Goal: Task Accomplishment & Management: Complete application form

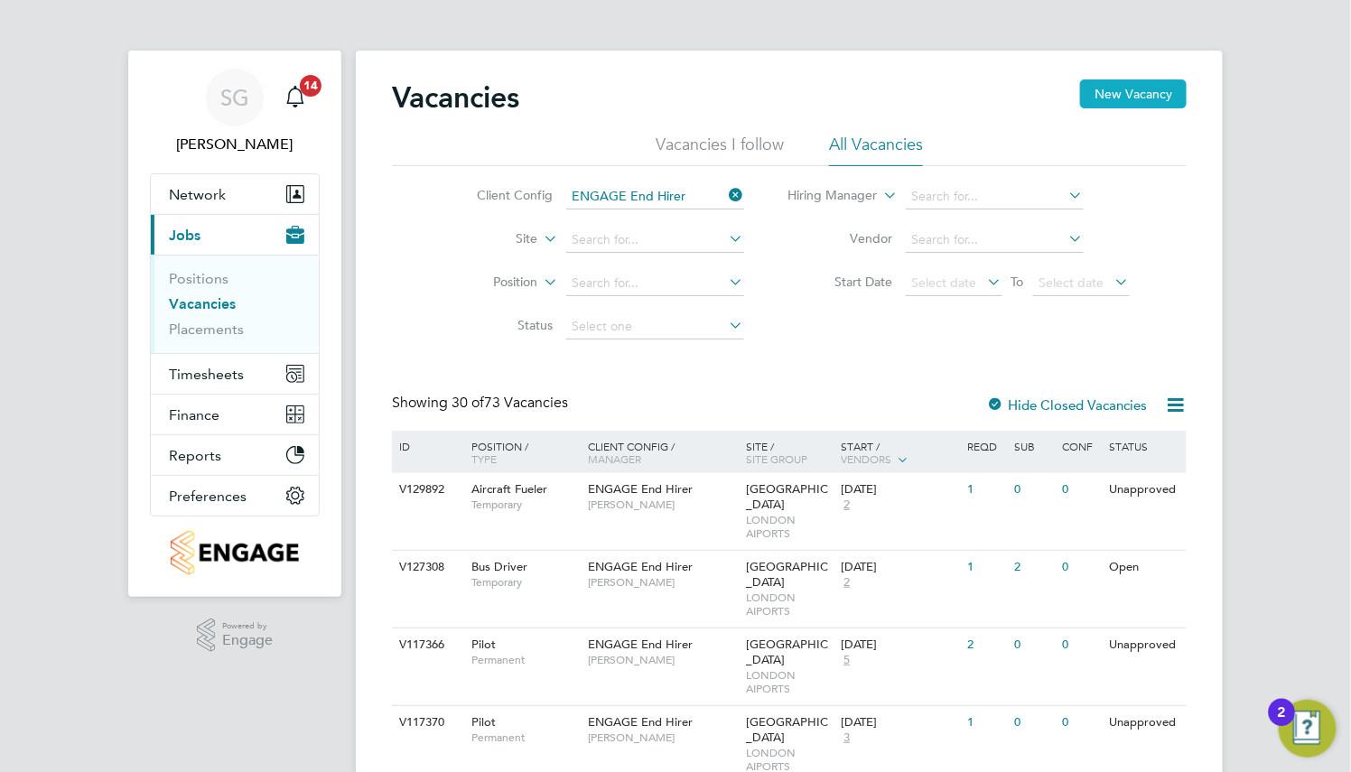
click at [1147, 105] on button "New Vacancy" at bounding box center [1133, 93] width 107 height 29
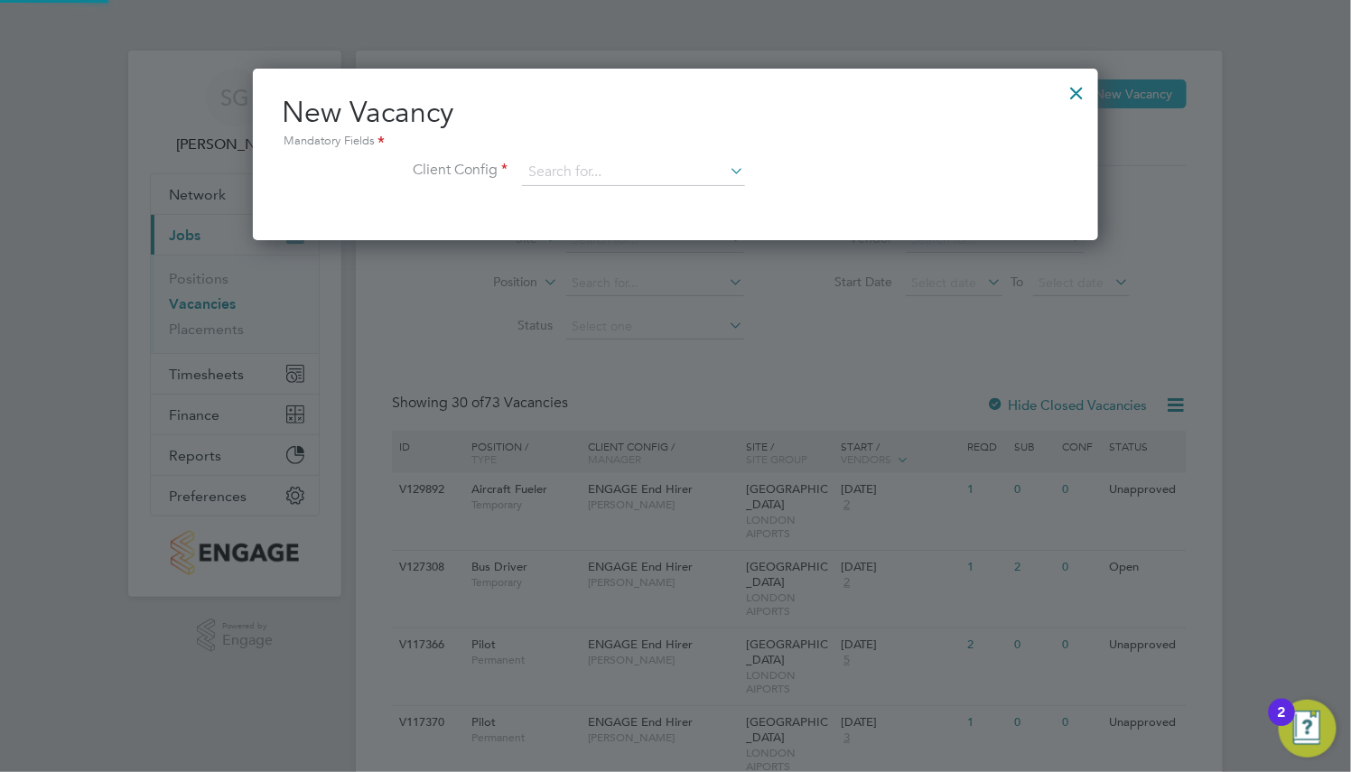
scroll to position [172, 845]
click at [668, 175] on input at bounding box center [633, 172] width 223 height 27
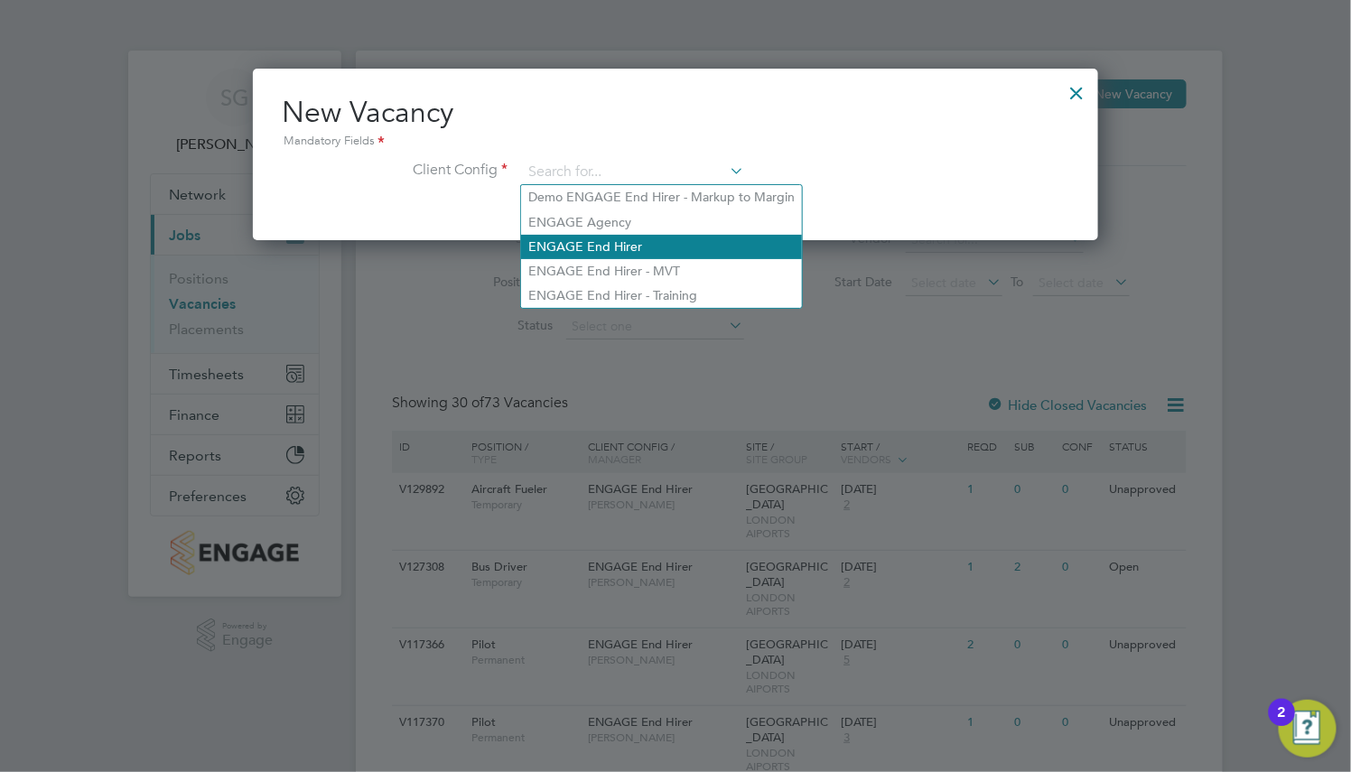
click at [671, 237] on li "ENGAGE End Hirer" at bounding box center [661, 247] width 281 height 24
type input "ENGAGE End Hirer"
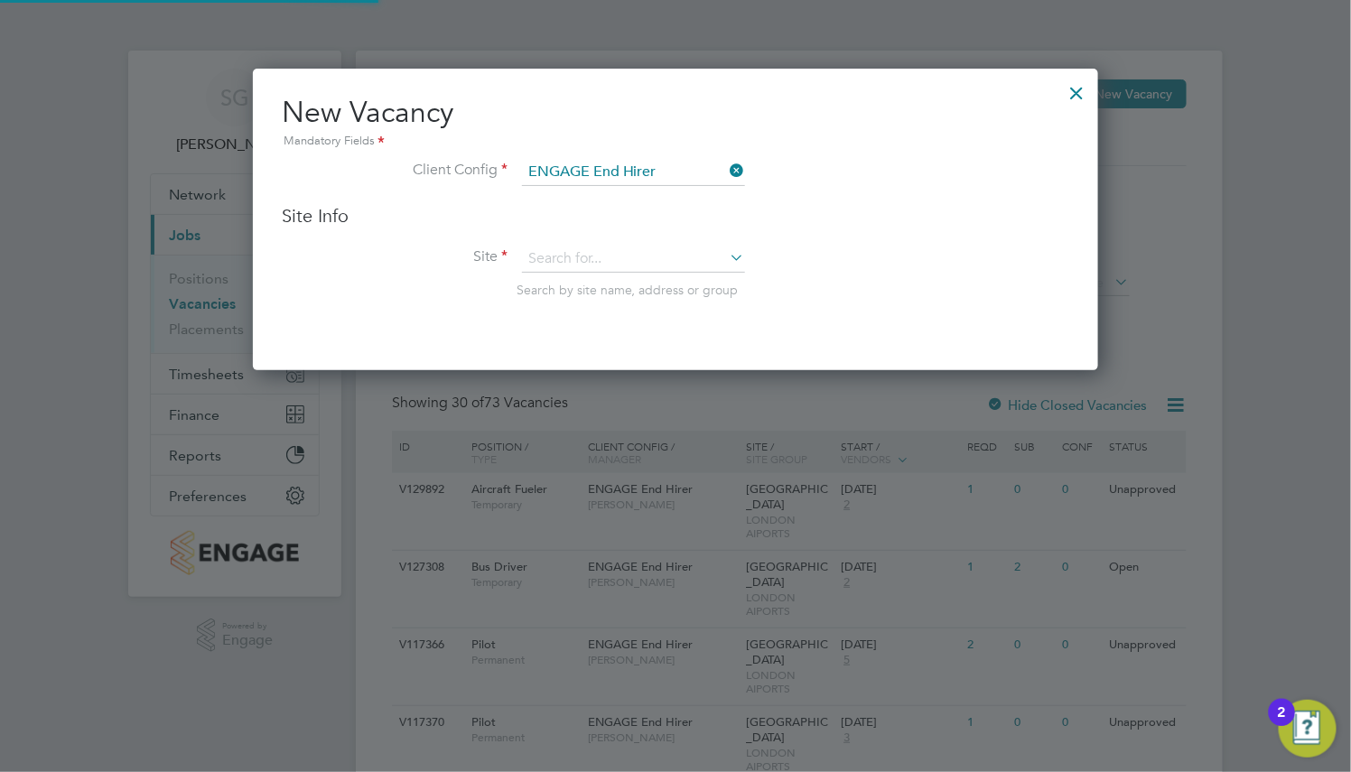
scroll to position [301, 845]
click at [594, 249] on input at bounding box center [633, 259] width 223 height 27
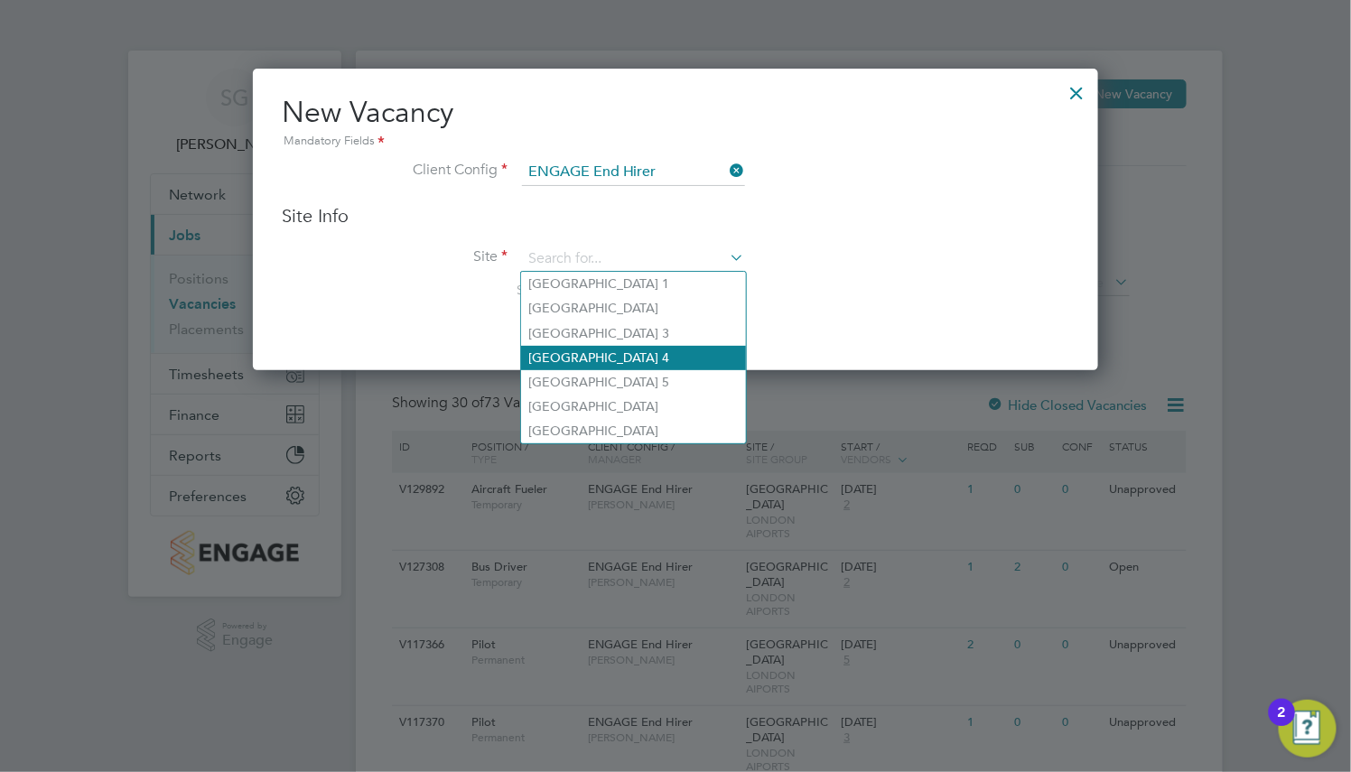
click at [638, 367] on li "[GEOGRAPHIC_DATA] 4" at bounding box center [633, 358] width 225 height 24
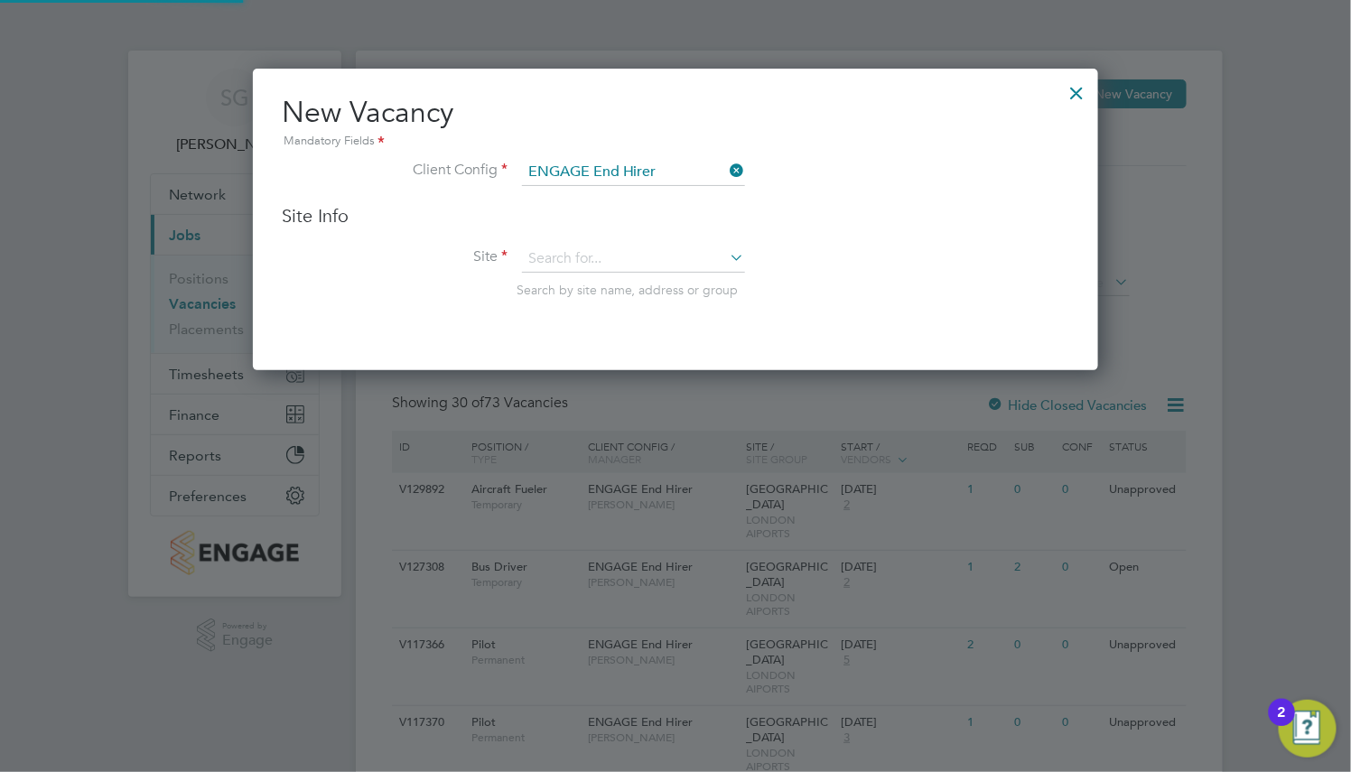
type input "[GEOGRAPHIC_DATA] 4"
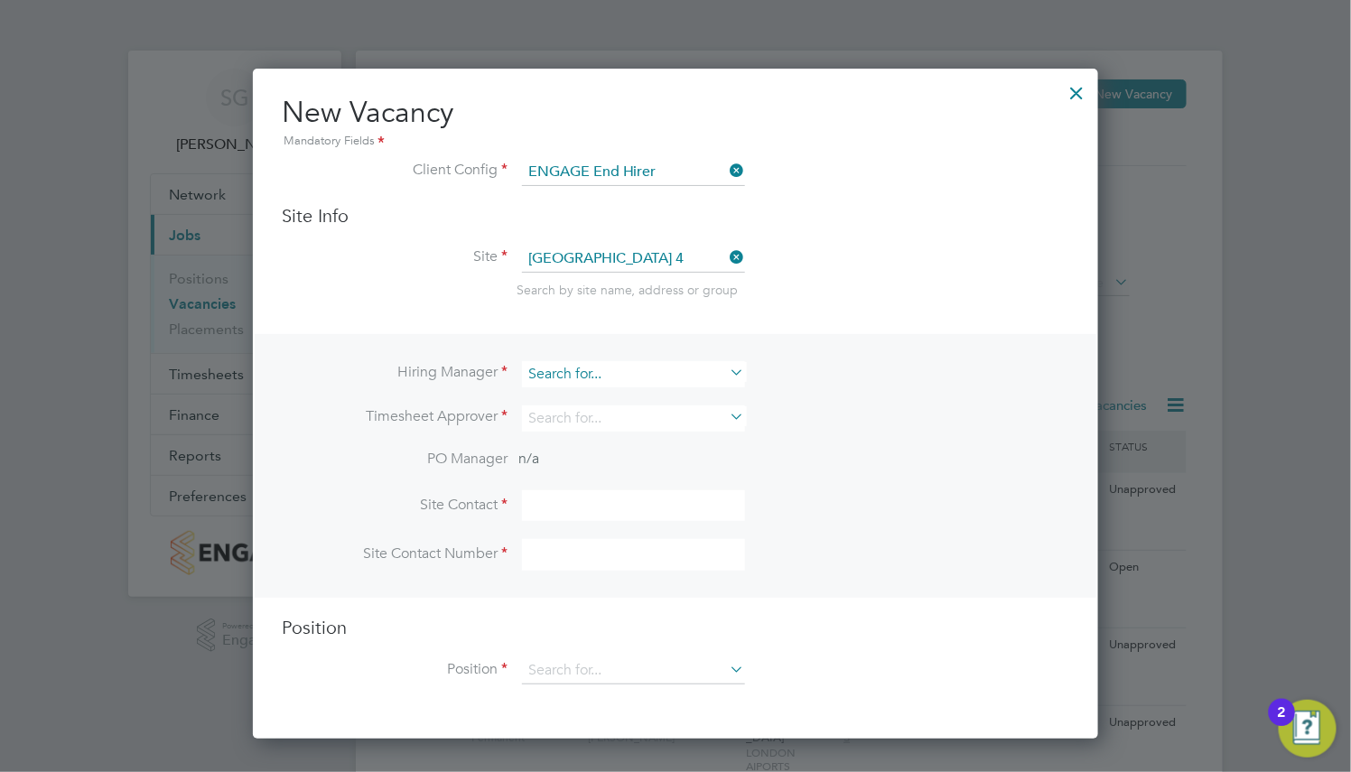
click at [603, 375] on input at bounding box center [633, 374] width 223 height 26
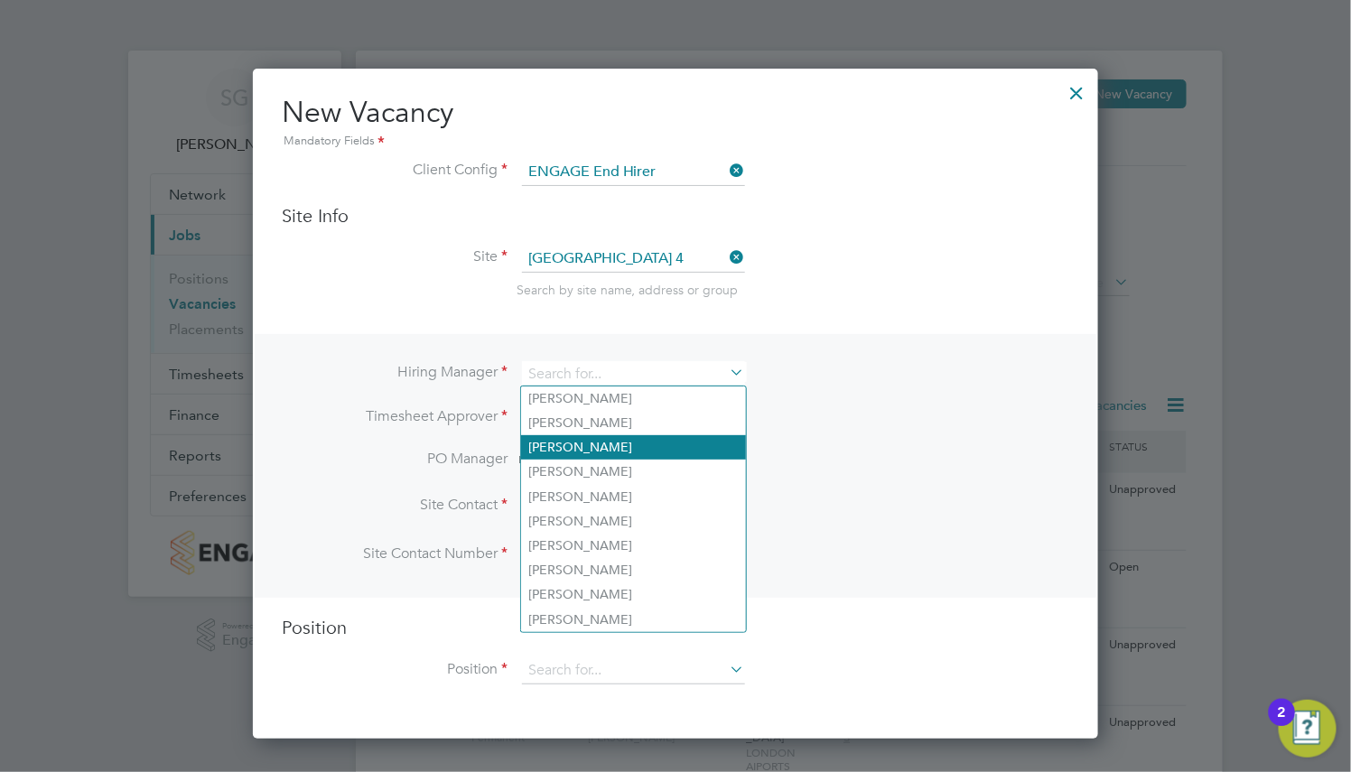
click at [607, 458] on li "[PERSON_NAME]" at bounding box center [633, 447] width 225 height 24
type input "[PERSON_NAME]"
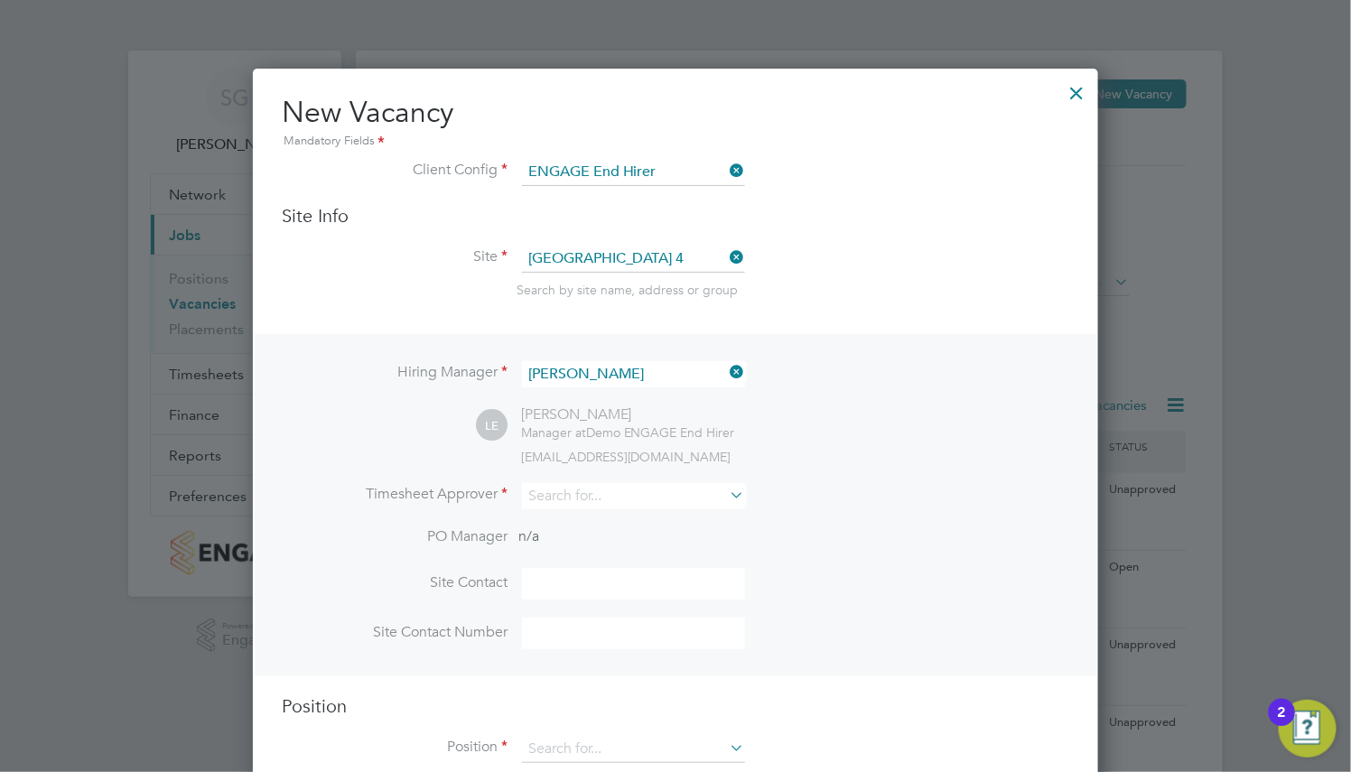
click at [591, 443] on div "LE [PERSON_NAME] Manager at Demo ENGAGE End Hirer [EMAIL_ADDRESS][DOMAIN_NAME]" at bounding box center [772, 435] width 593 height 60
click at [593, 493] on input at bounding box center [633, 496] width 223 height 26
click at [612, 609] on li "[PERSON_NAME]" at bounding box center [633, 620] width 225 height 24
type input "[PERSON_NAME]"
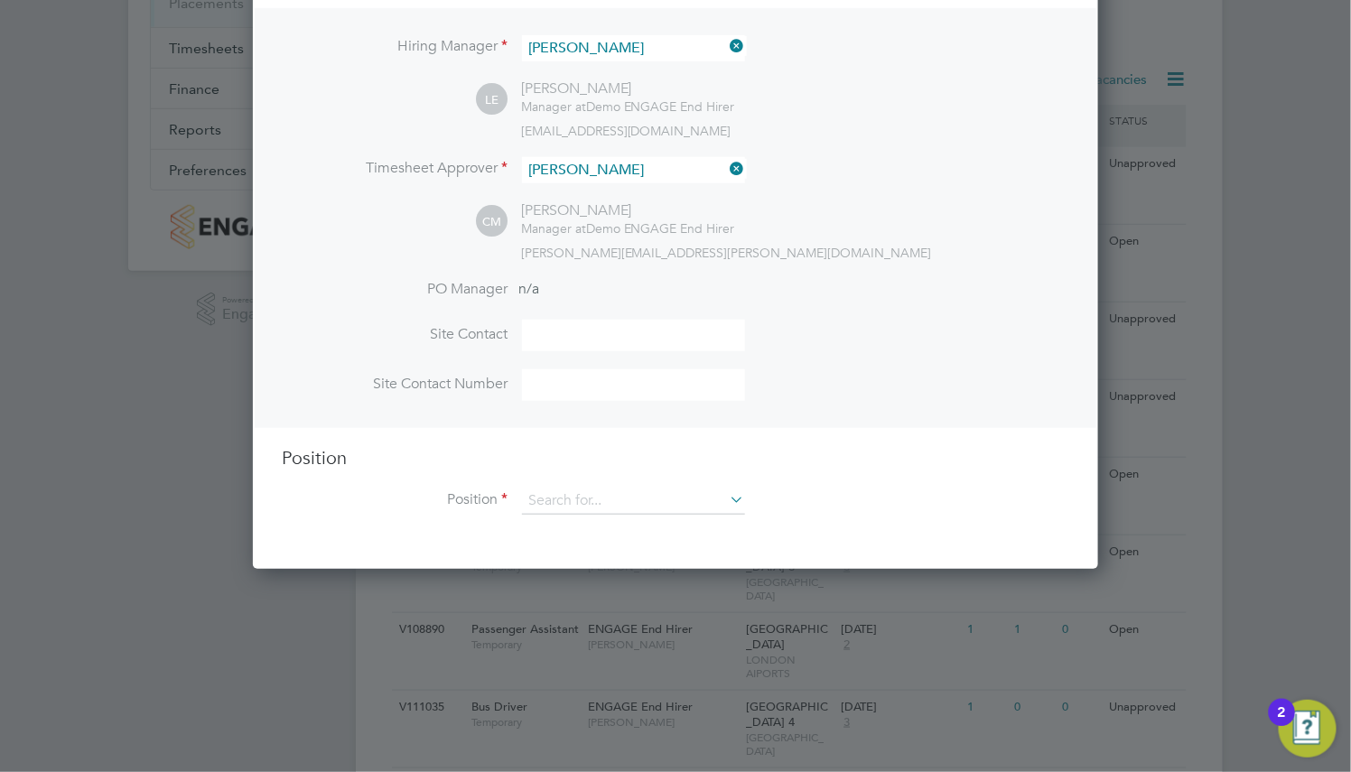
scroll to position [542, 0]
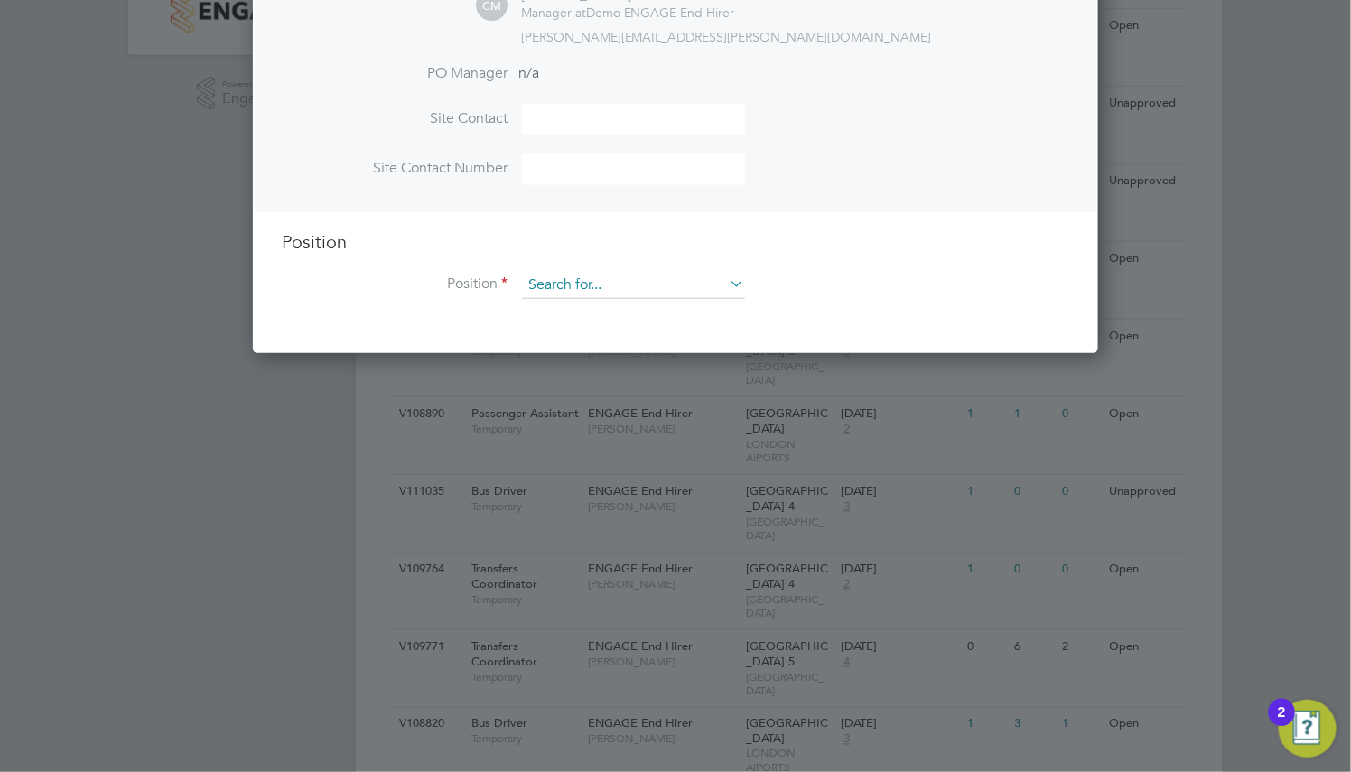
click at [627, 284] on input at bounding box center [633, 285] width 223 height 27
click at [615, 311] on li "Aircraft Fueler" at bounding box center [633, 312] width 225 height 24
type input "Aircraft Fueler"
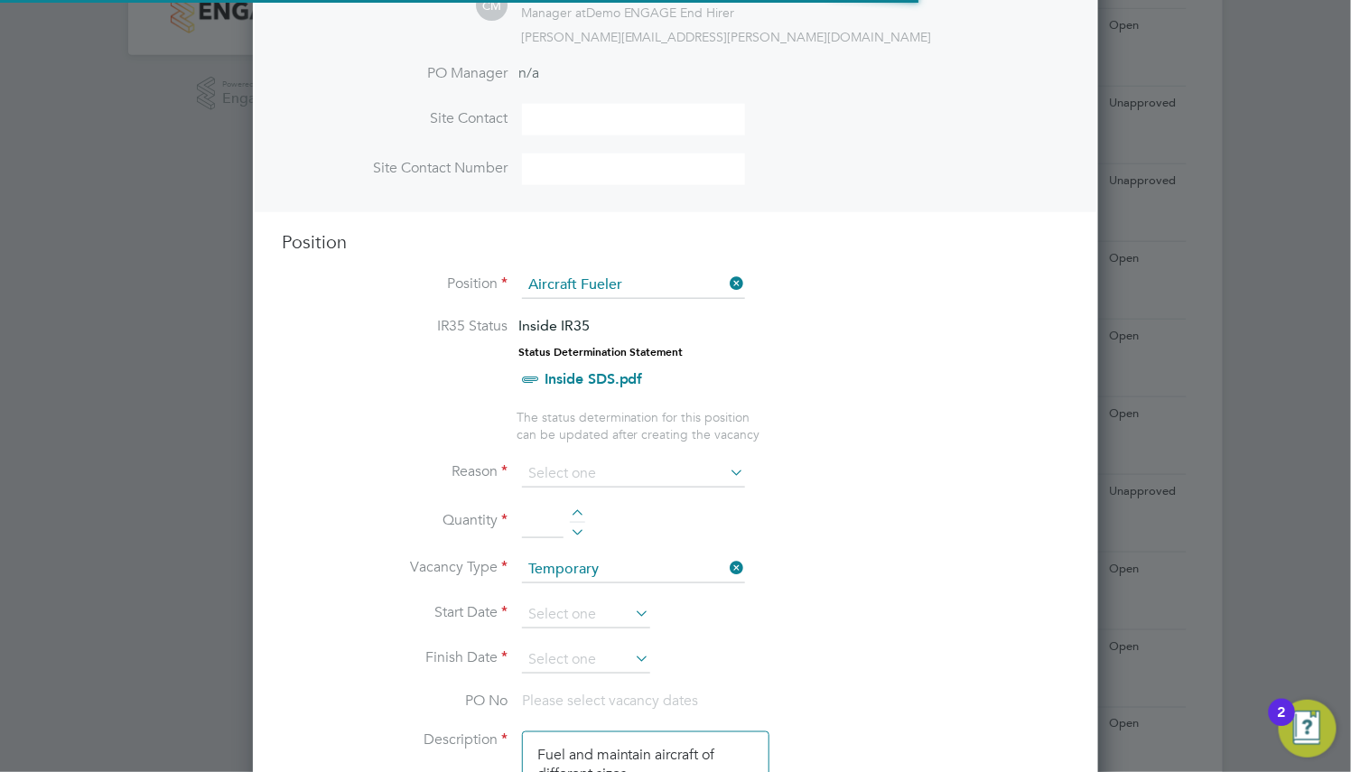
scroll to position [0, 0]
click at [603, 474] on input at bounding box center [633, 473] width 223 height 27
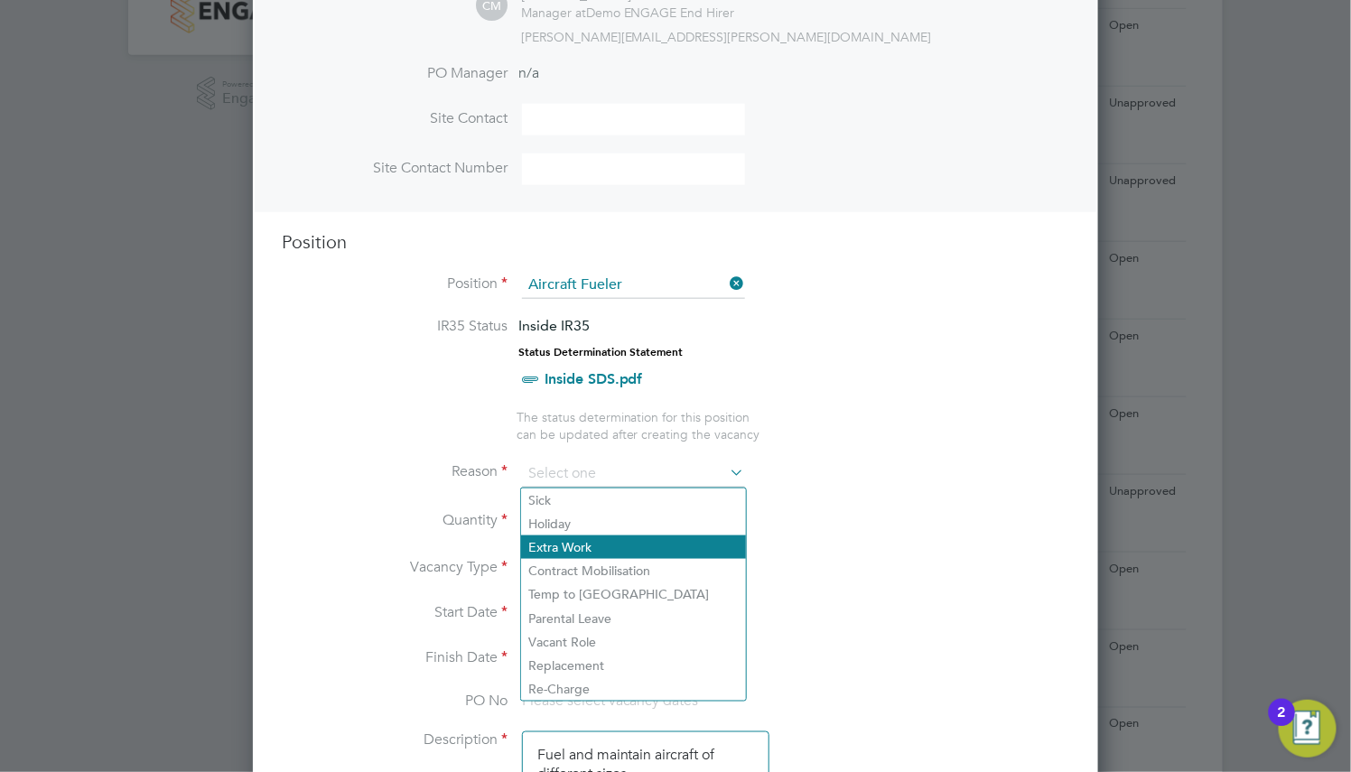
click at [611, 551] on li "Extra Work" at bounding box center [633, 546] width 225 height 23
type input "Extra Work"
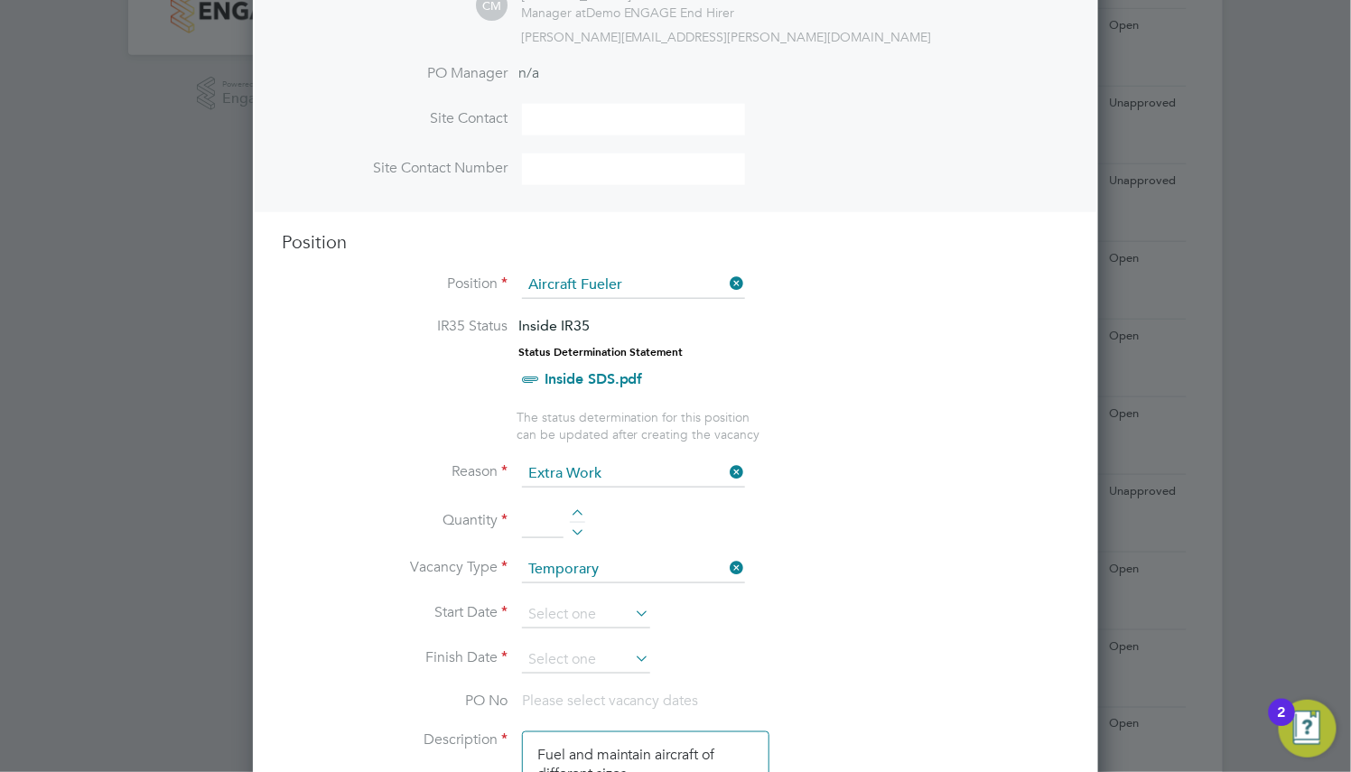
click at [574, 507] on li "Quantity" at bounding box center [675, 531] width 787 height 51
click at [577, 523] on div at bounding box center [577, 529] width 15 height 13
type input "1"
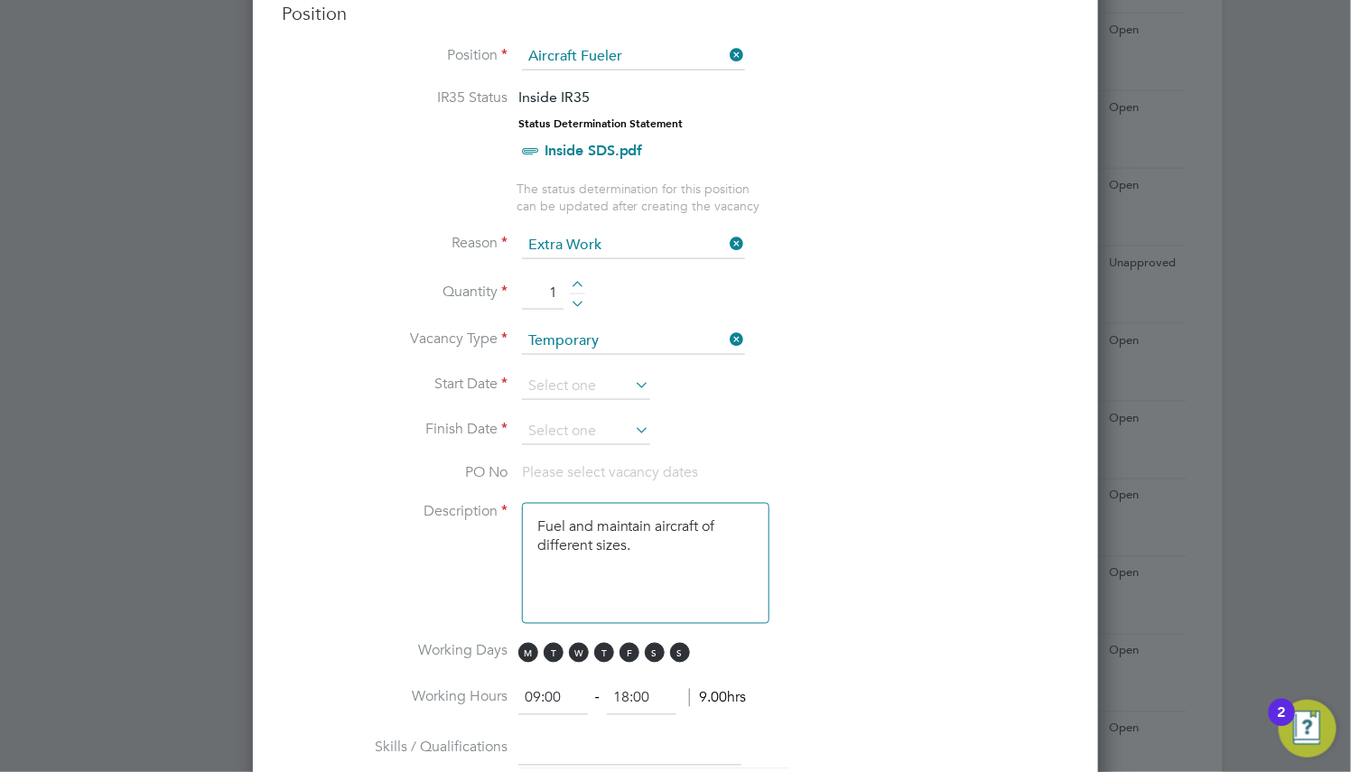
scroll to position [813, 0]
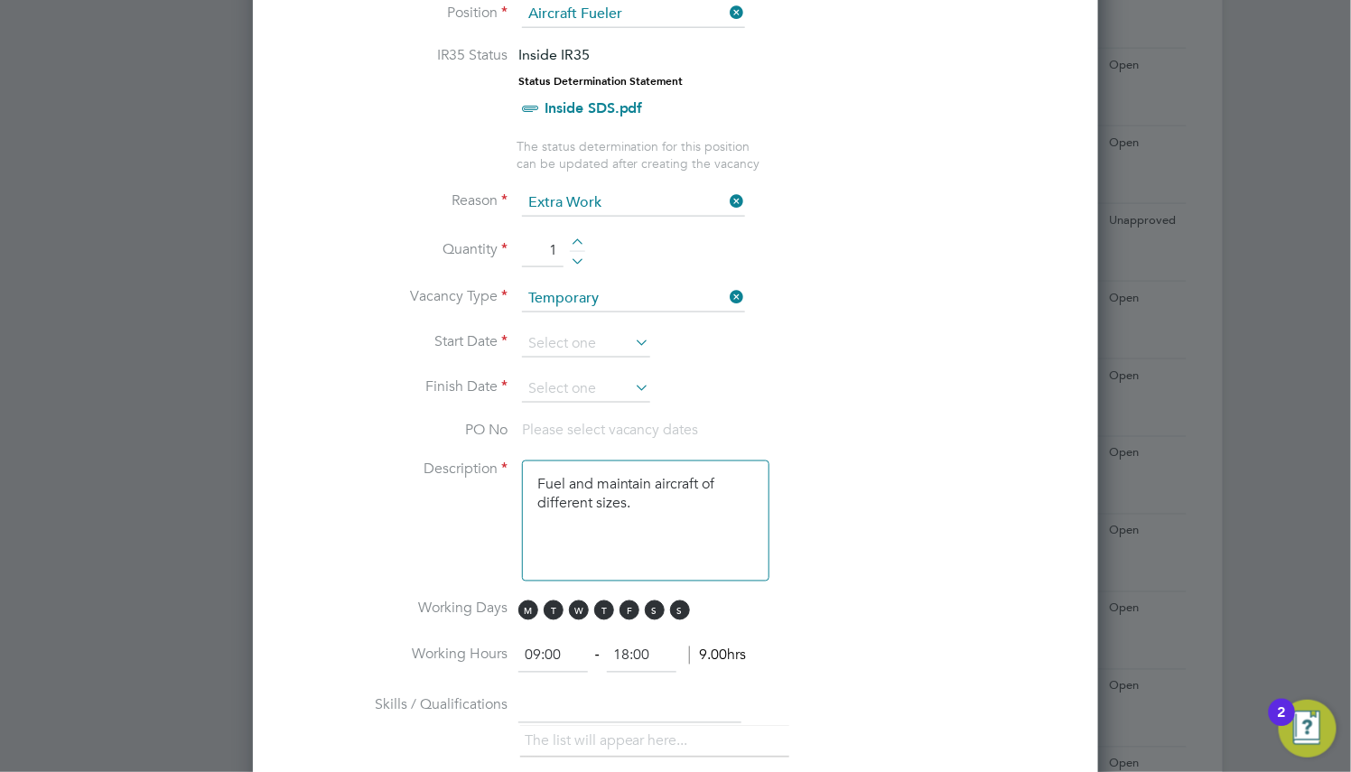
click at [580, 328] on li "Vacancy Type Temporary" at bounding box center [675, 307] width 787 height 45
click at [581, 338] on input at bounding box center [586, 343] width 128 height 27
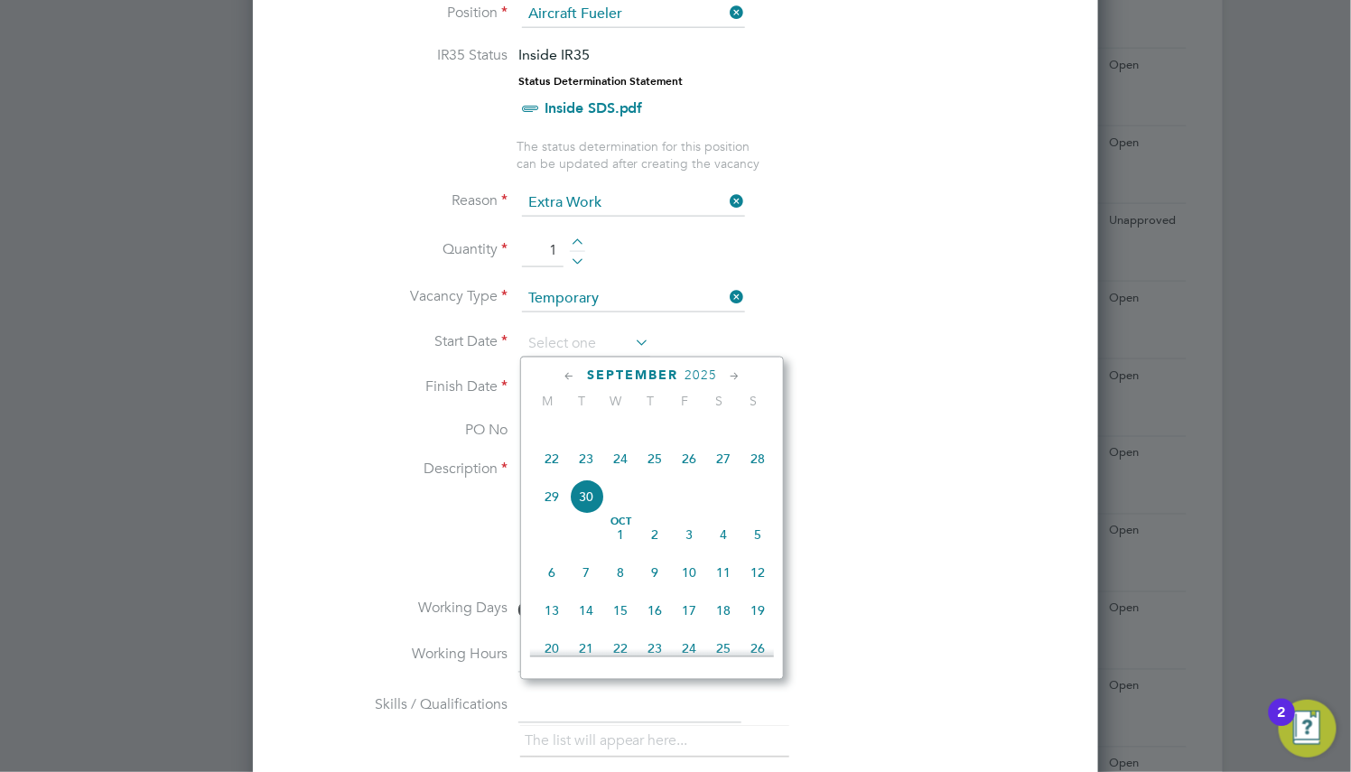
click at [552, 590] on span "6" at bounding box center [552, 572] width 34 height 34
type input "[DATE]"
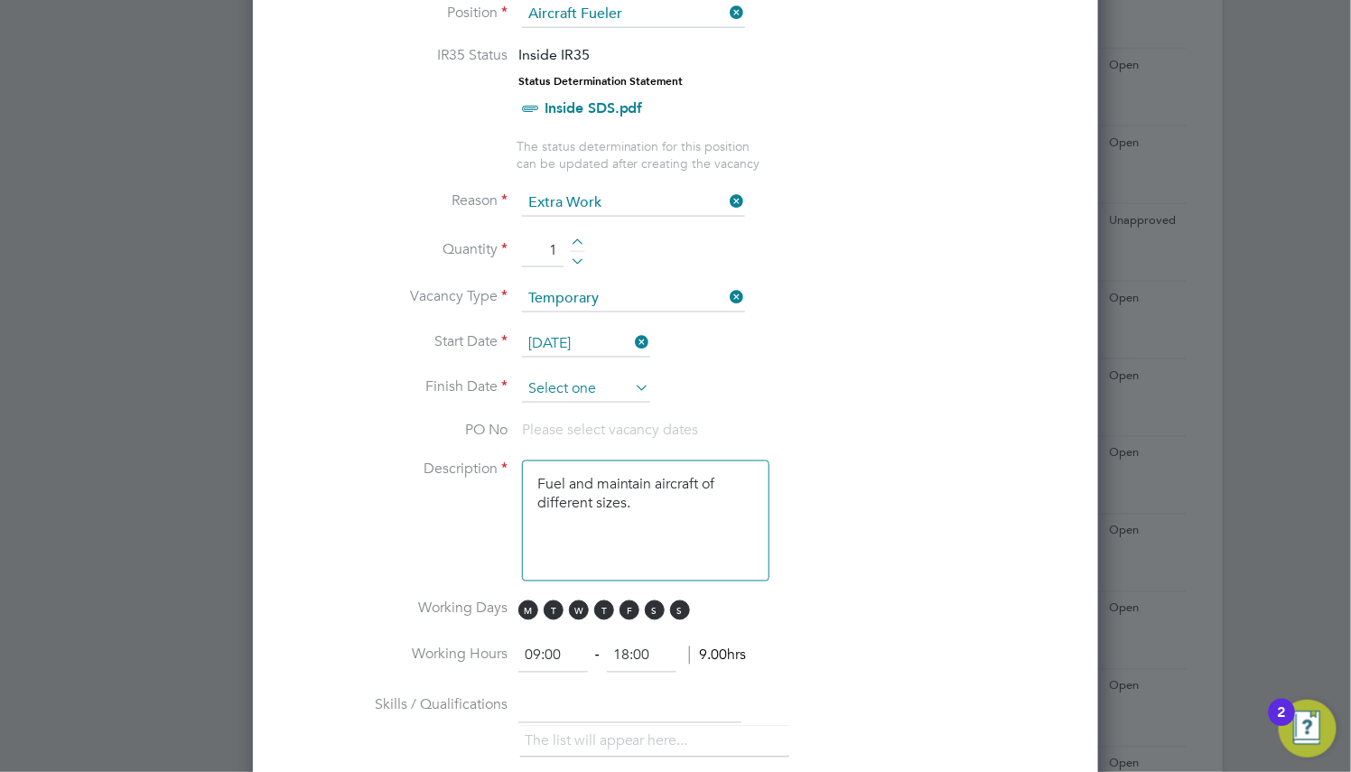
click at [570, 402] on input at bounding box center [586, 389] width 128 height 27
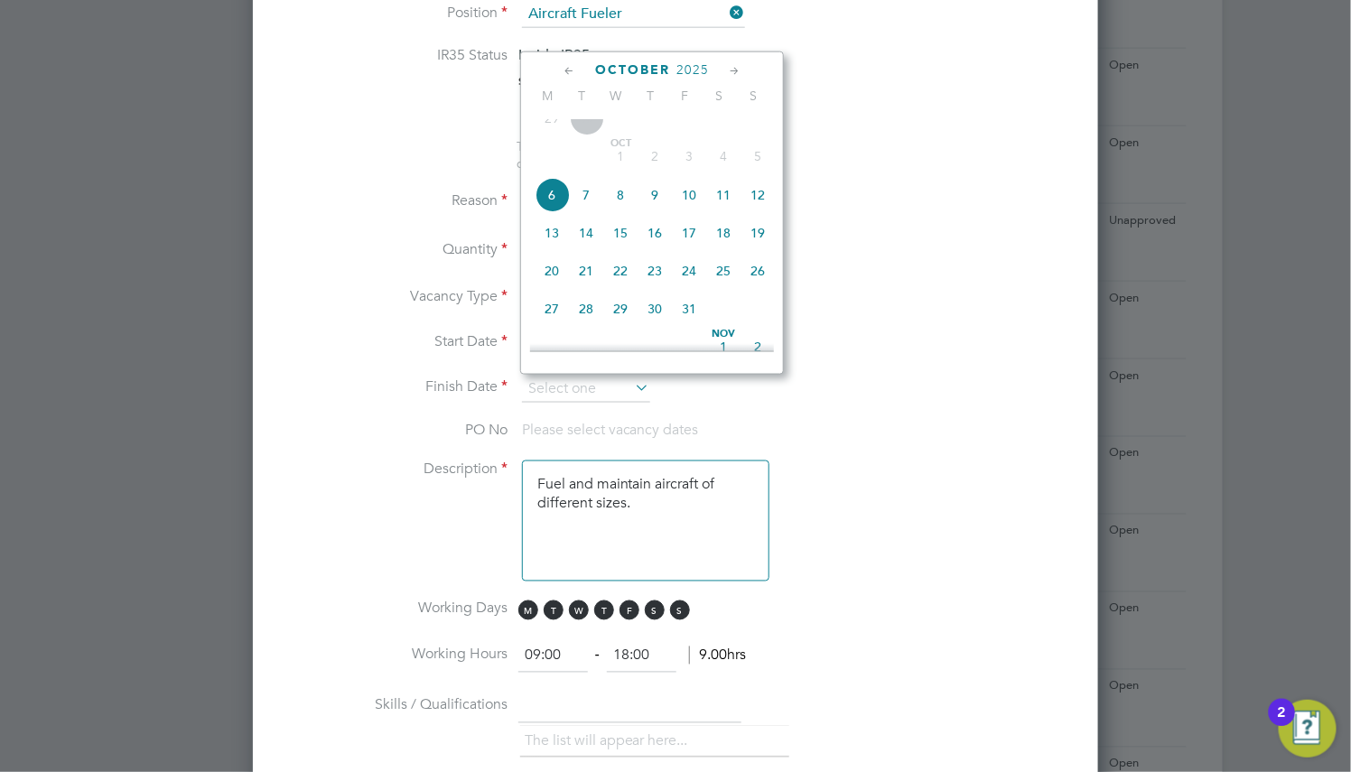
click at [736, 73] on icon at bounding box center [734, 71] width 17 height 20
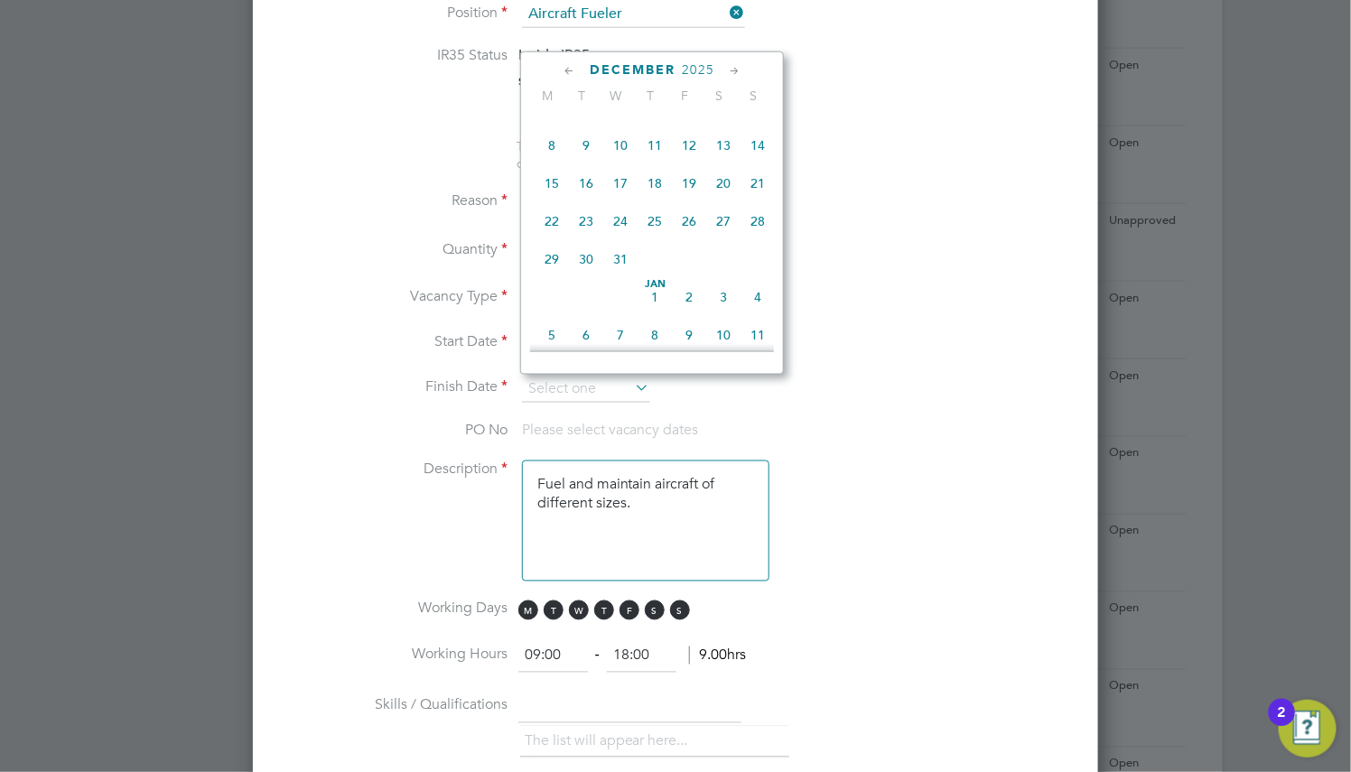
click at [759, 238] on span "28" at bounding box center [757, 221] width 34 height 34
type input "[DATE]"
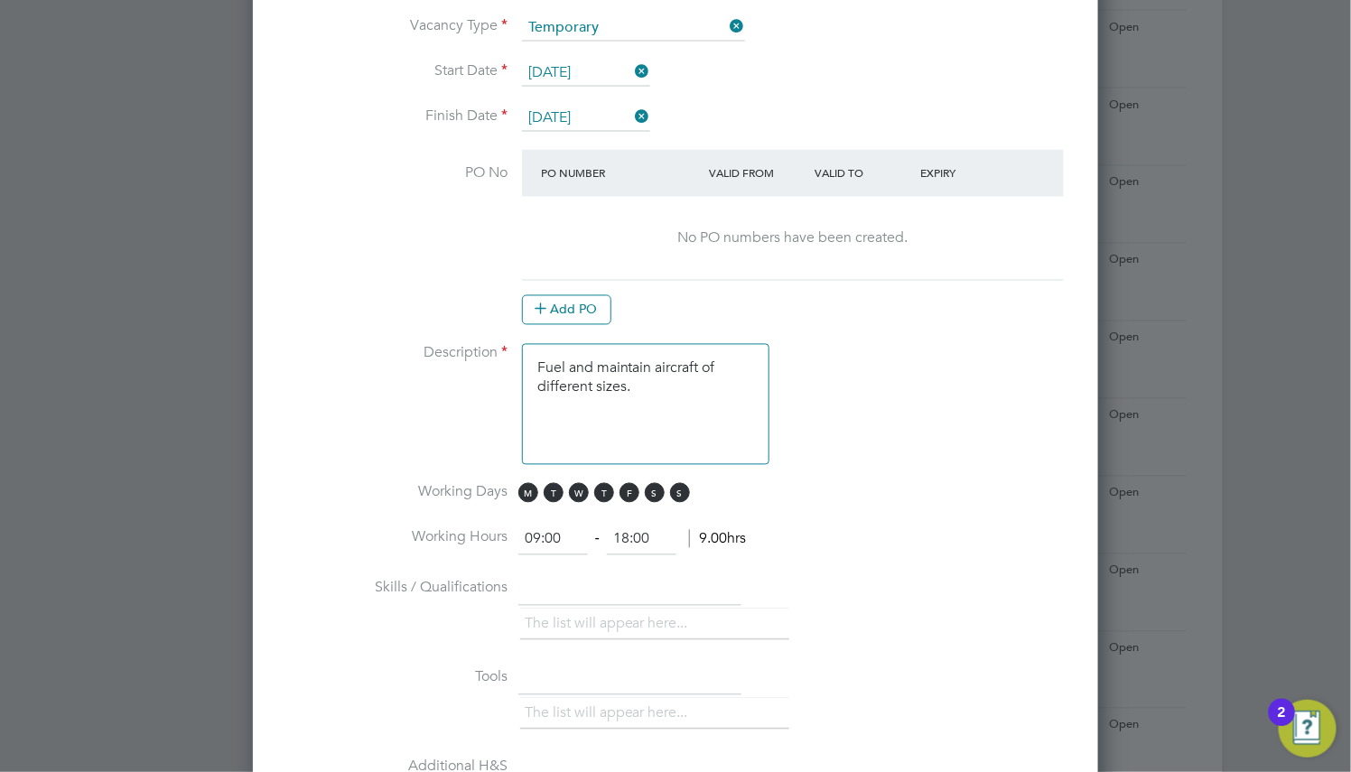
click at [566, 294] on at-purchase-order-table "PO Number Valid From Valid To Expiry No PO numbers have been created. Add PO" at bounding box center [793, 237] width 542 height 175
click at [565, 305] on button "Add PO" at bounding box center [566, 309] width 89 height 29
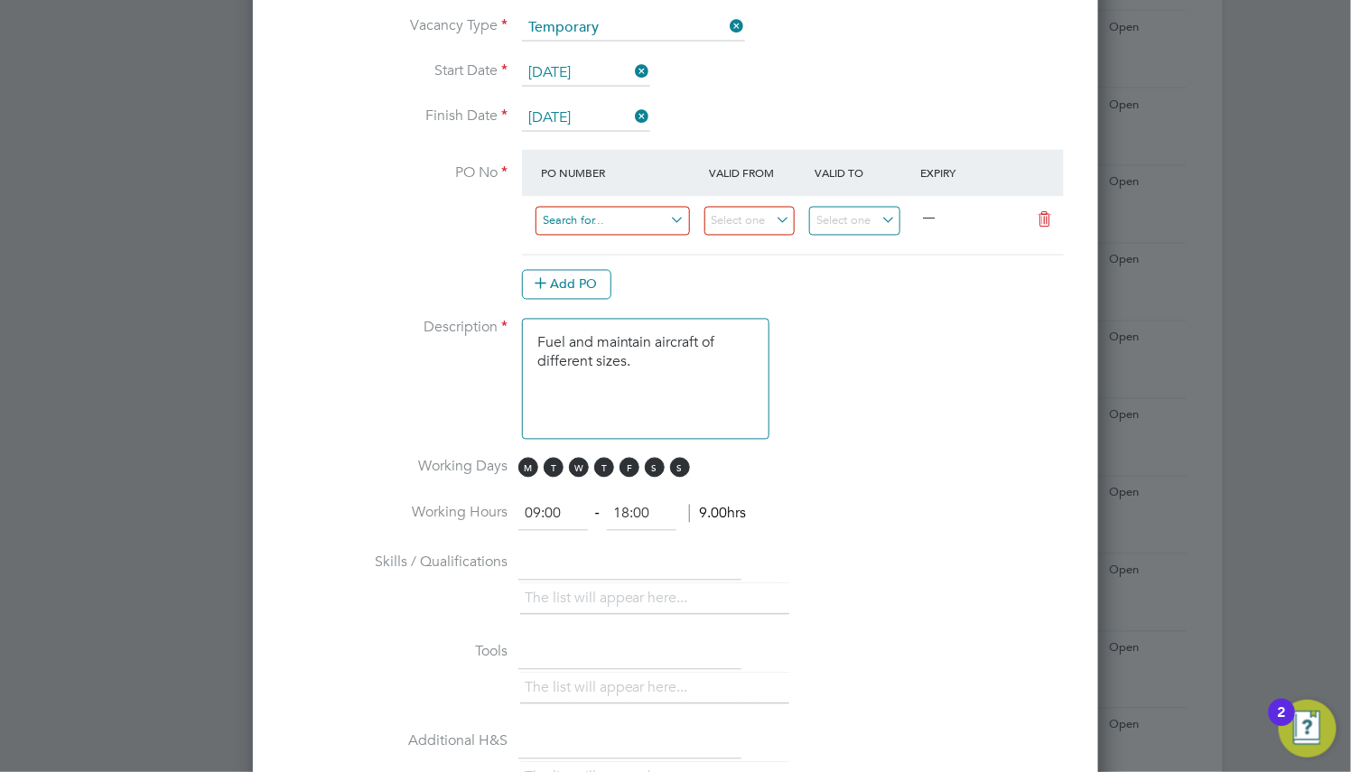
click at [591, 228] on input at bounding box center [612, 222] width 154 height 30
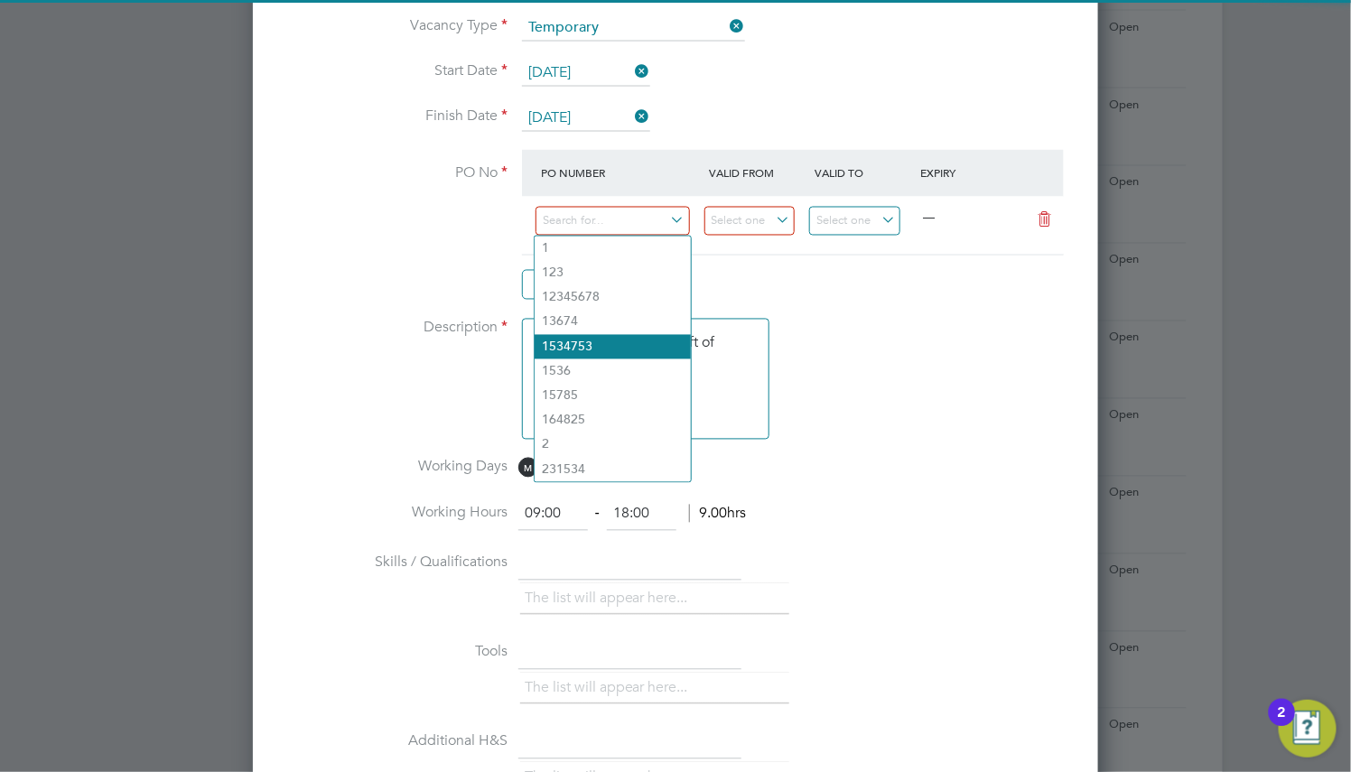
click at [591, 341] on li "1534753" at bounding box center [613, 347] width 156 height 24
type input "[DATE]"
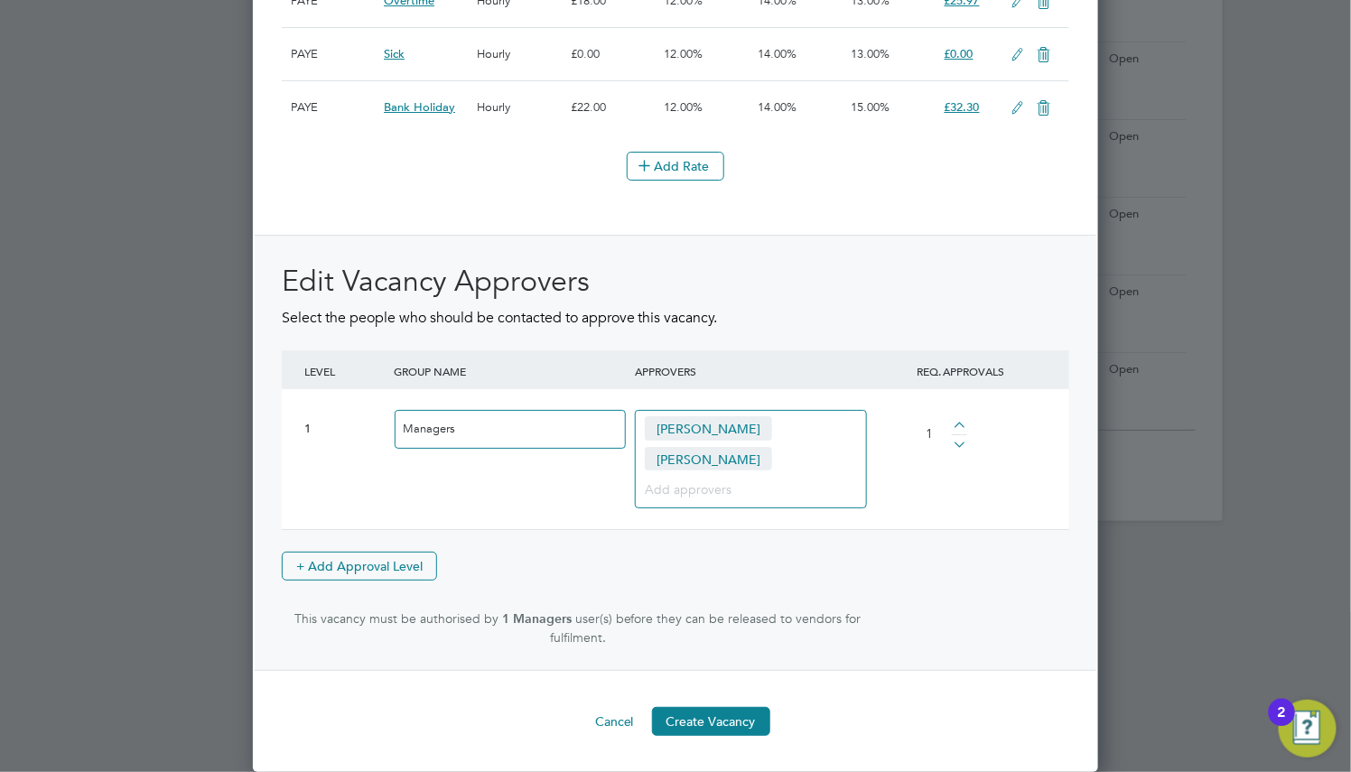
click at [957, 445] on div at bounding box center [959, 441] width 15 height 13
drag, startPoint x: 957, startPoint y: 445, endPoint x: 945, endPoint y: 446, distance: 11.8
click at [955, 445] on div at bounding box center [959, 441] width 15 height 13
click at [769, 470] on div "[PERSON_NAME] [PERSON_NAME]" at bounding box center [751, 459] width 233 height 98
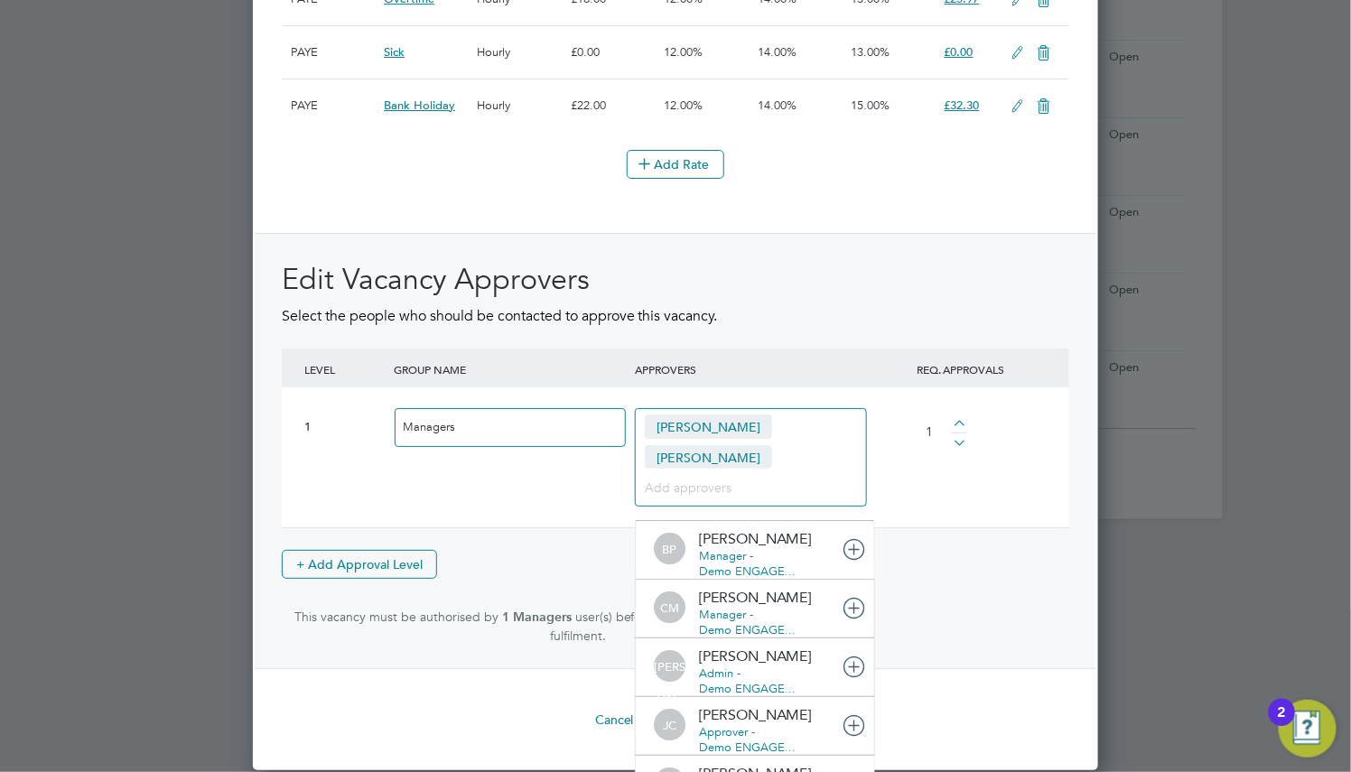
click at [549, 480] on div "1 Managers [PERSON_NAME] [PERSON_NAME] BP [PERSON_NAME] Manager - Demo ENGAGE… …" at bounding box center [675, 457] width 787 height 140
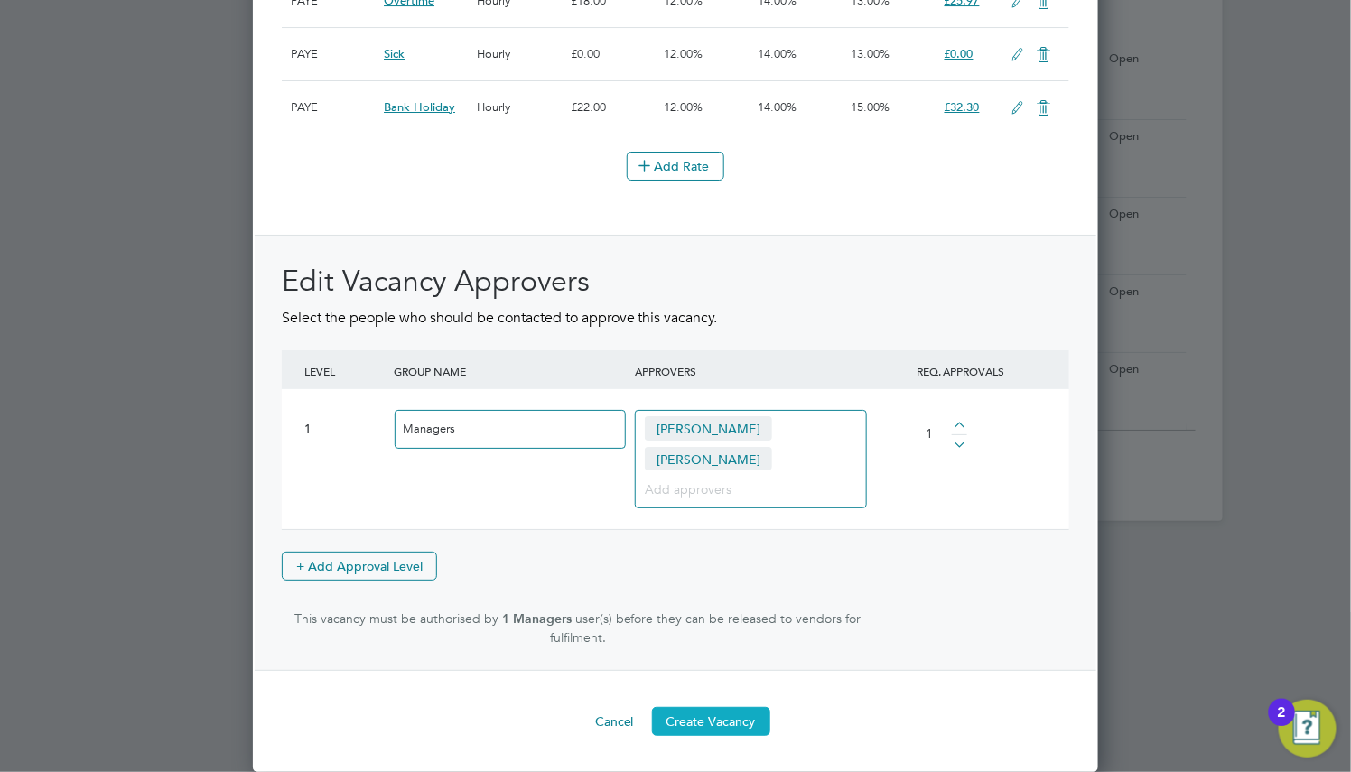
click at [675, 712] on button "Create Vacancy" at bounding box center [711, 721] width 118 height 29
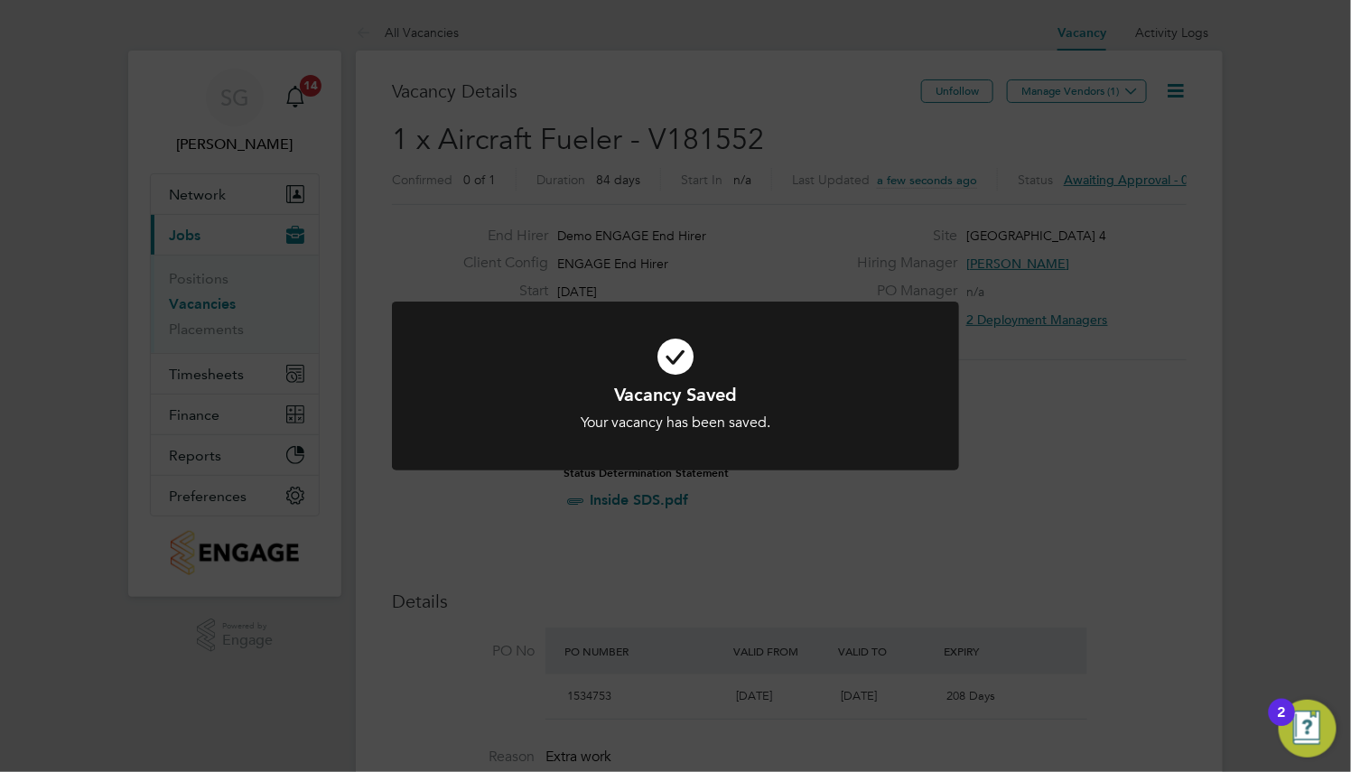
click at [715, 405] on h1 "Vacancy Saved" at bounding box center [676, 394] width 470 height 23
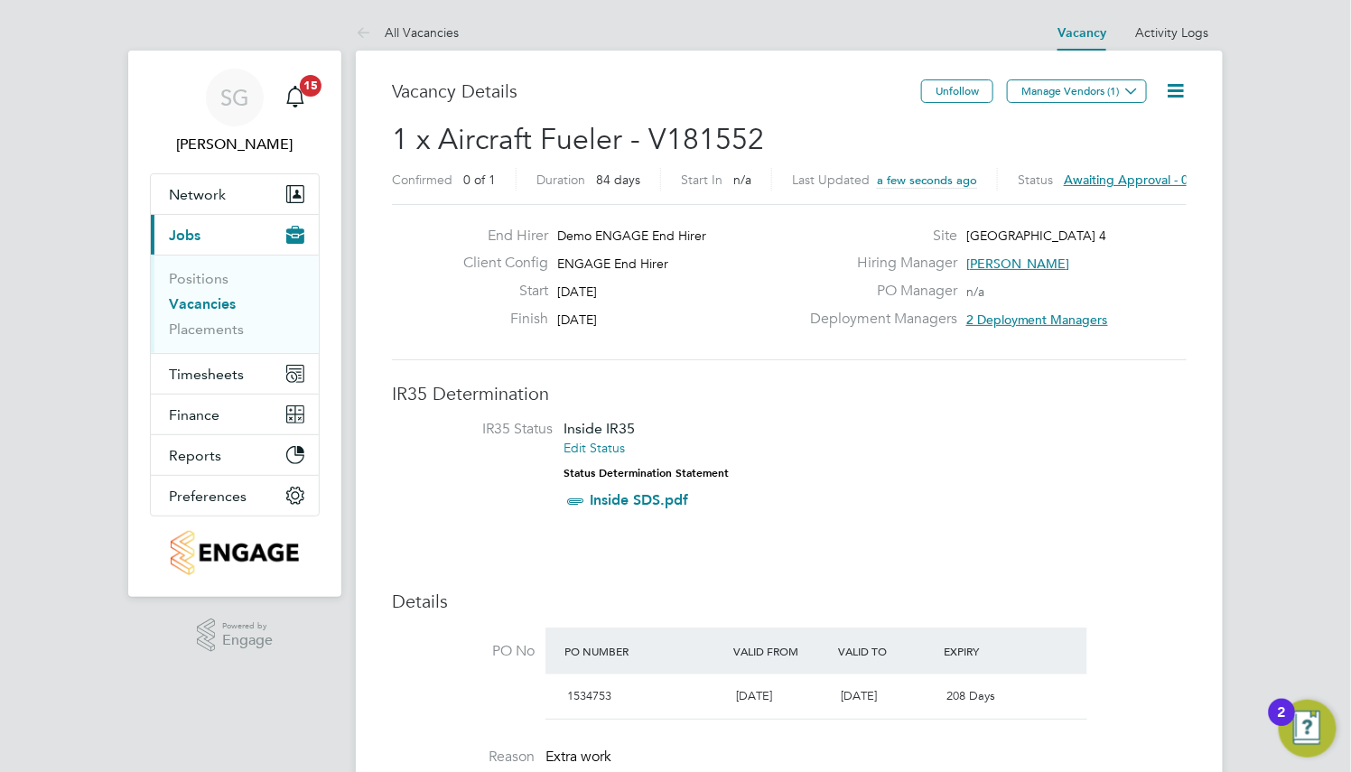
click at [1170, 88] on icon at bounding box center [1175, 90] width 23 height 23
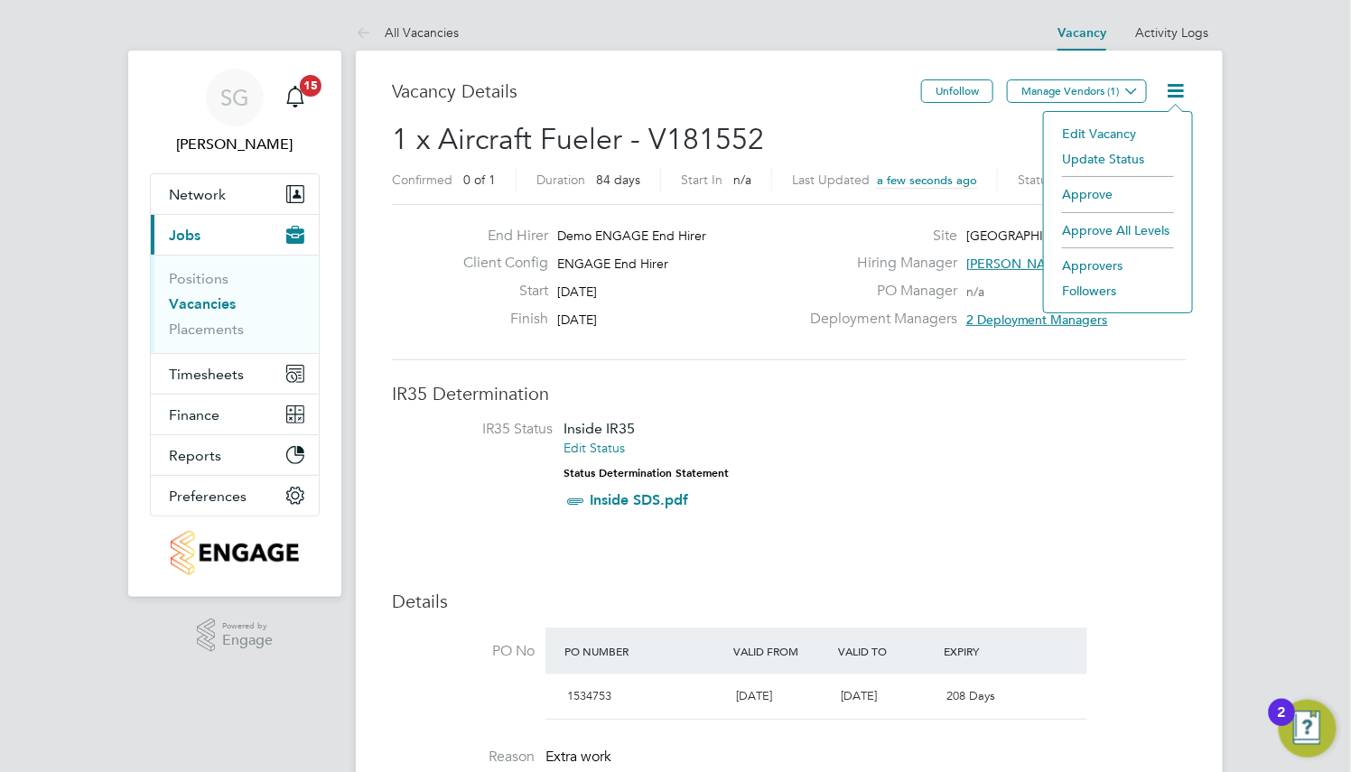
click at [1135, 154] on li "Update Status" at bounding box center [1118, 158] width 130 height 25
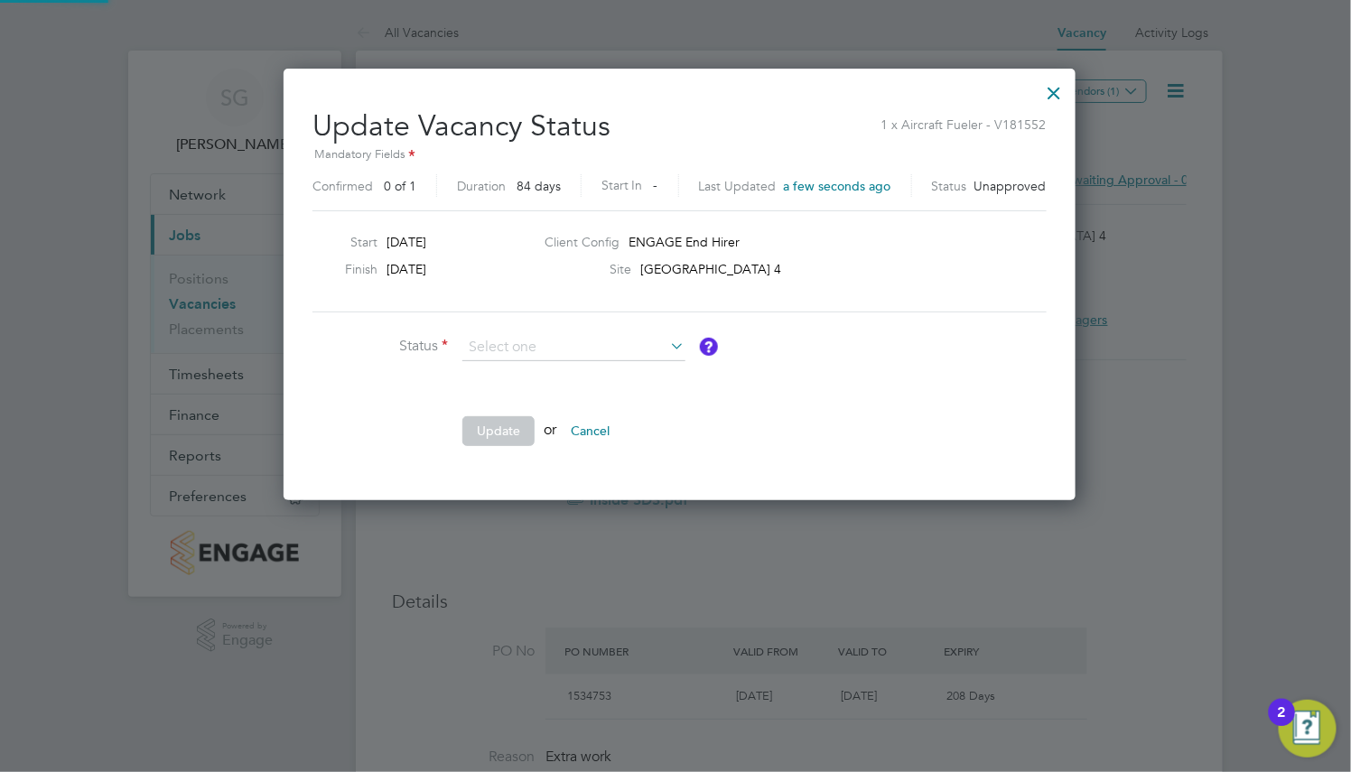
scroll to position [431, 783]
click at [519, 379] on li "Cancelled" at bounding box center [573, 371] width 225 height 23
type input "Cancelled"
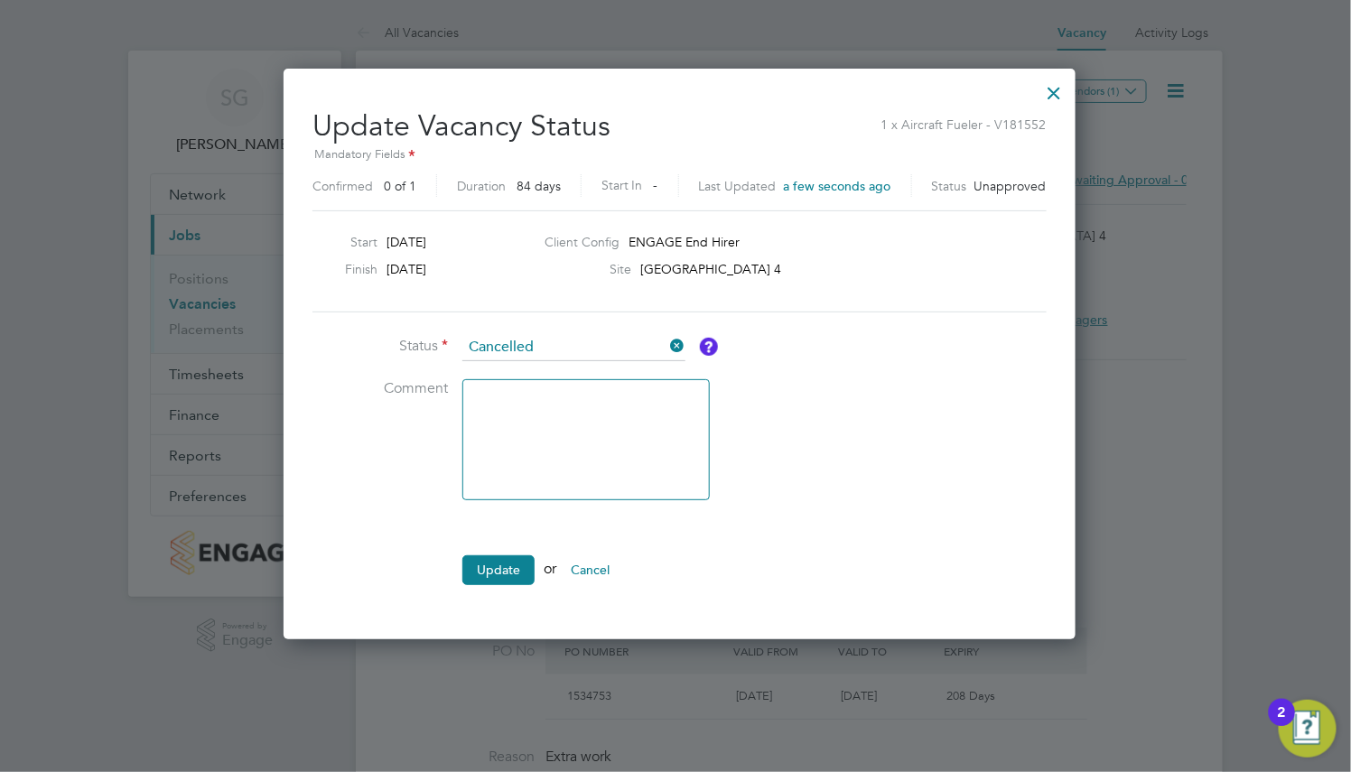
scroll to position [570, 783]
click at [524, 394] on textarea at bounding box center [585, 439] width 247 height 121
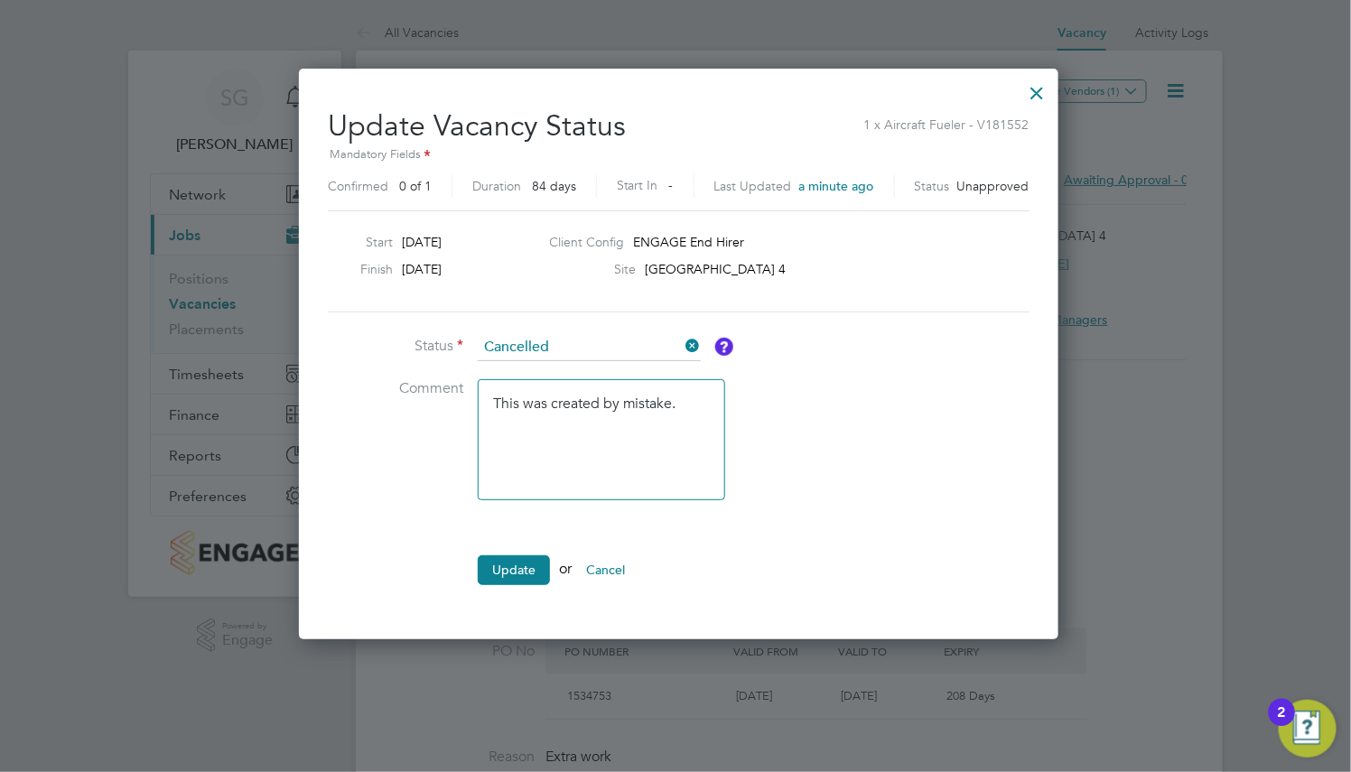
click at [657, 409] on textarea "This was created by mistake." at bounding box center [601, 439] width 247 height 121
drag, startPoint x: 689, startPoint y: 398, endPoint x: 439, endPoint y: 400, distance: 250.1
click at [439, 400] on li "Comment This was created by mistake." at bounding box center [599, 448] width 542 height 139
type textarea "This was created by mistake."
click at [1021, 90] on div at bounding box center [1037, 88] width 33 height 33
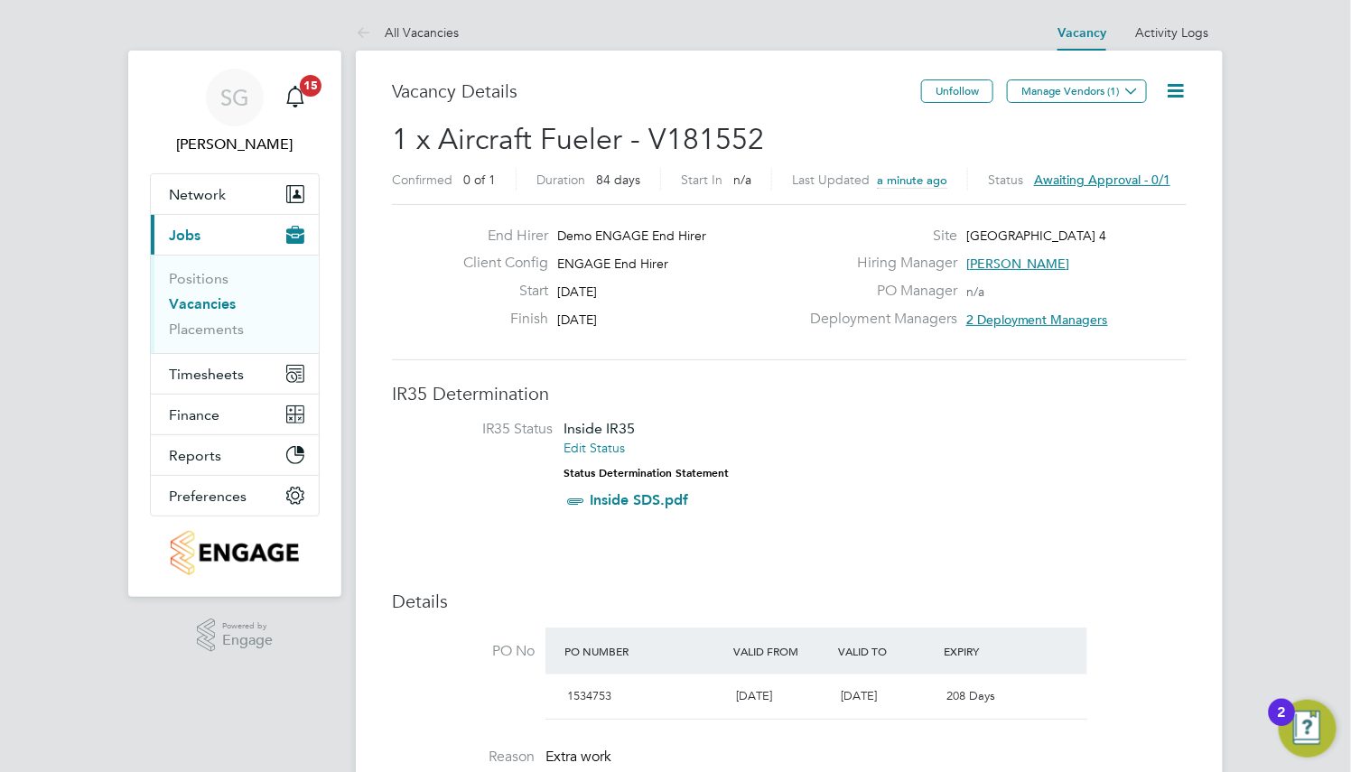
click at [1181, 87] on icon at bounding box center [1175, 90] width 23 height 23
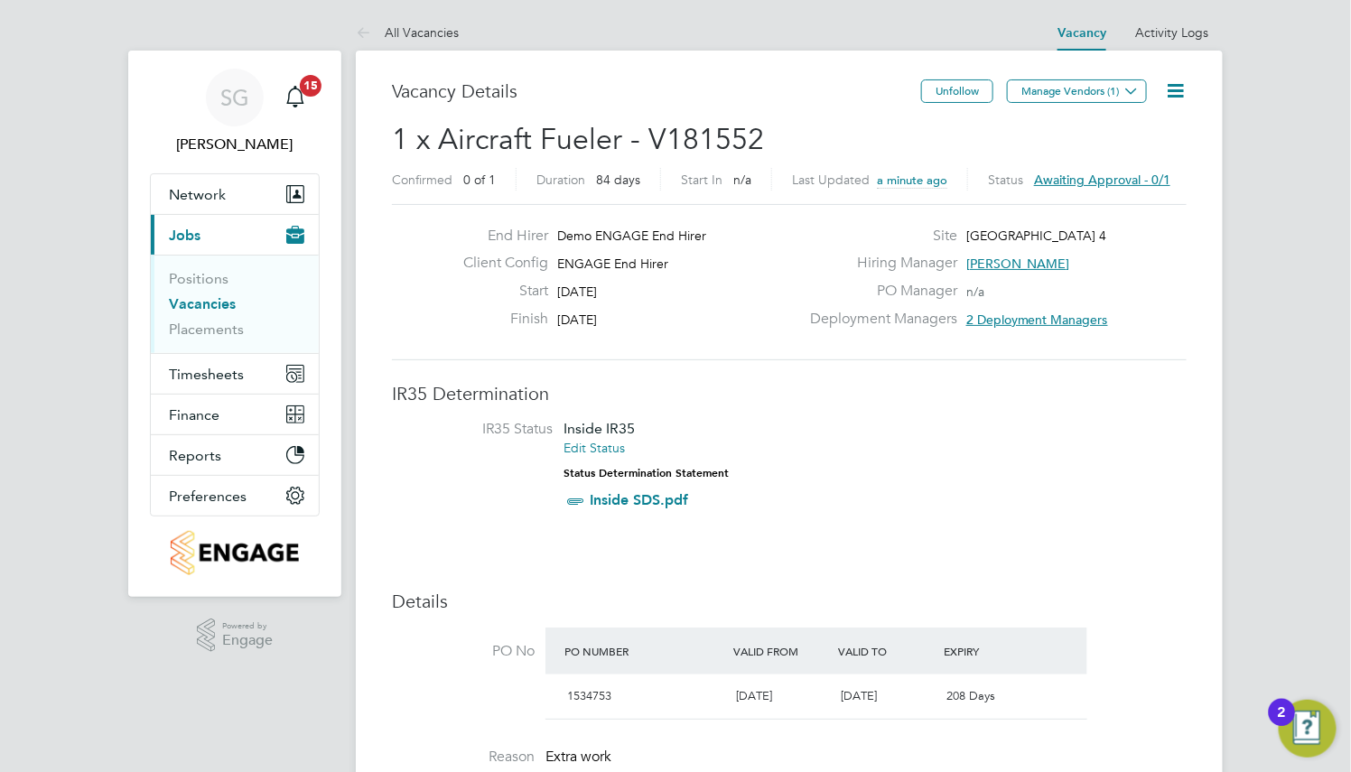
click at [1164, 87] on icon at bounding box center [1175, 90] width 23 height 23
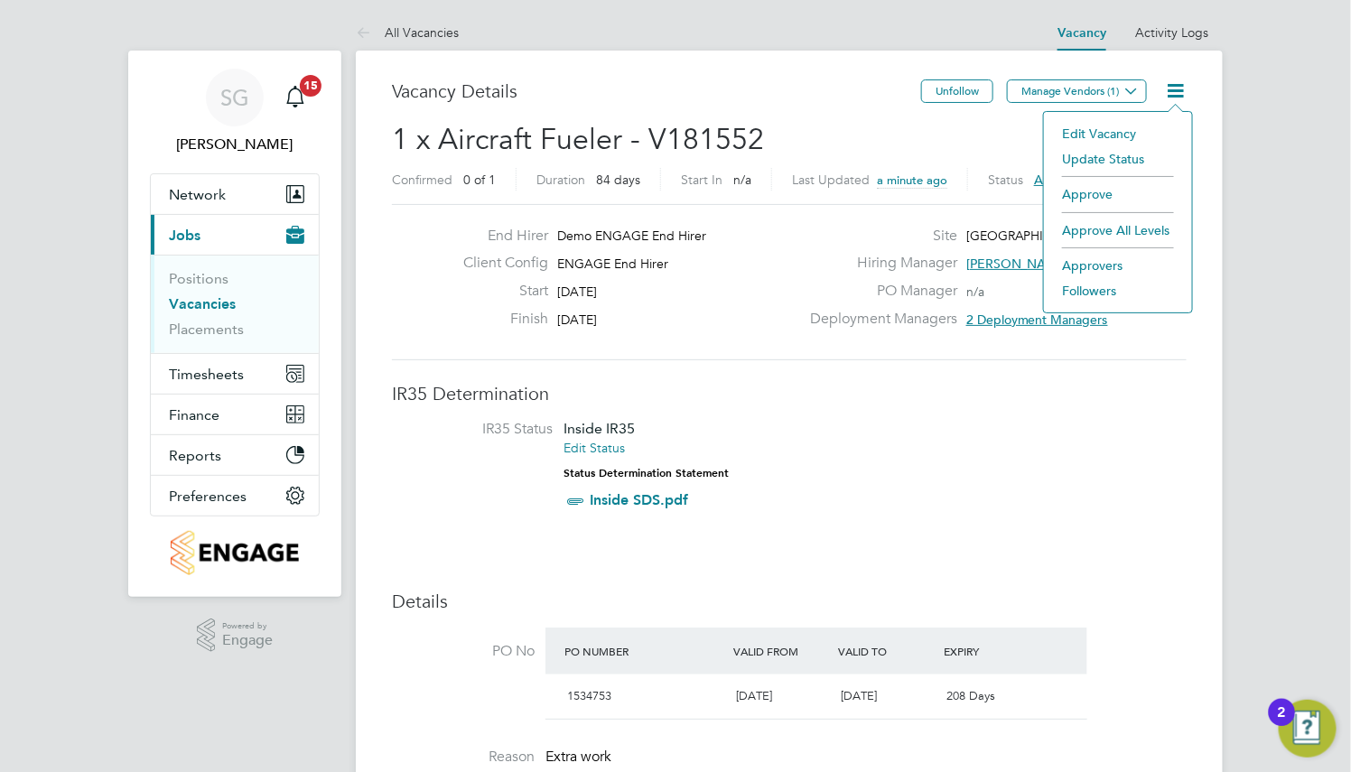
click at [1109, 165] on li "Update Status" at bounding box center [1118, 158] width 130 height 25
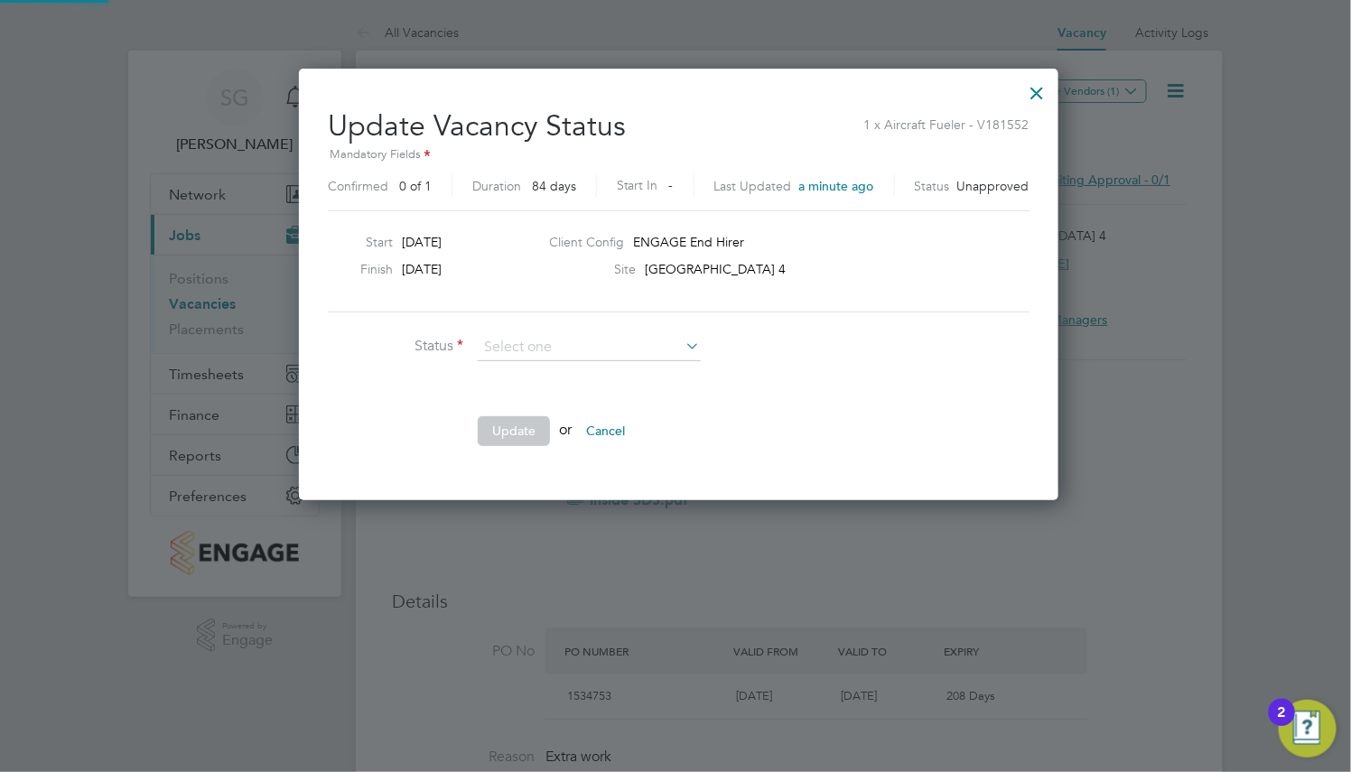
scroll to position [431, 752]
click at [590, 352] on input at bounding box center [589, 347] width 223 height 27
click at [599, 427] on button "Cancel" at bounding box center [606, 430] width 68 height 29
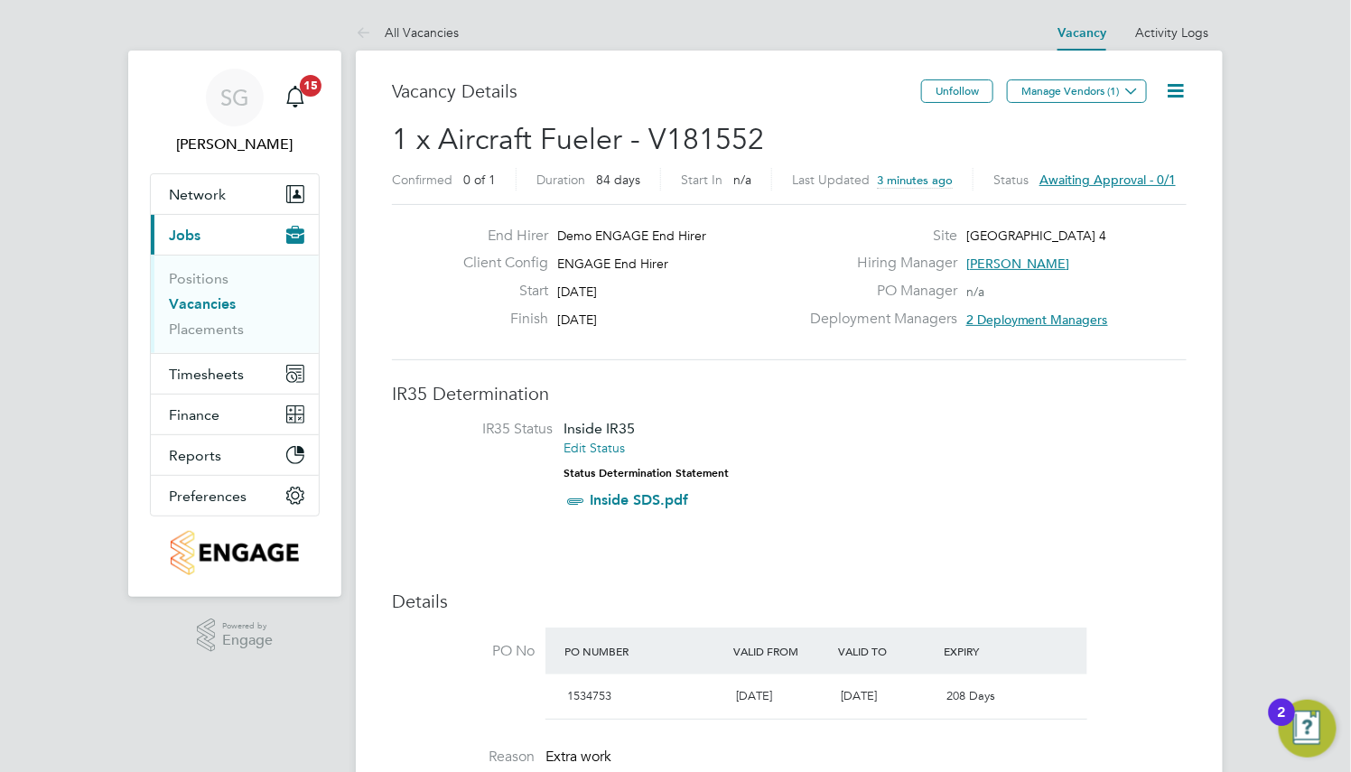
click at [1175, 90] on icon at bounding box center [1175, 90] width 23 height 23
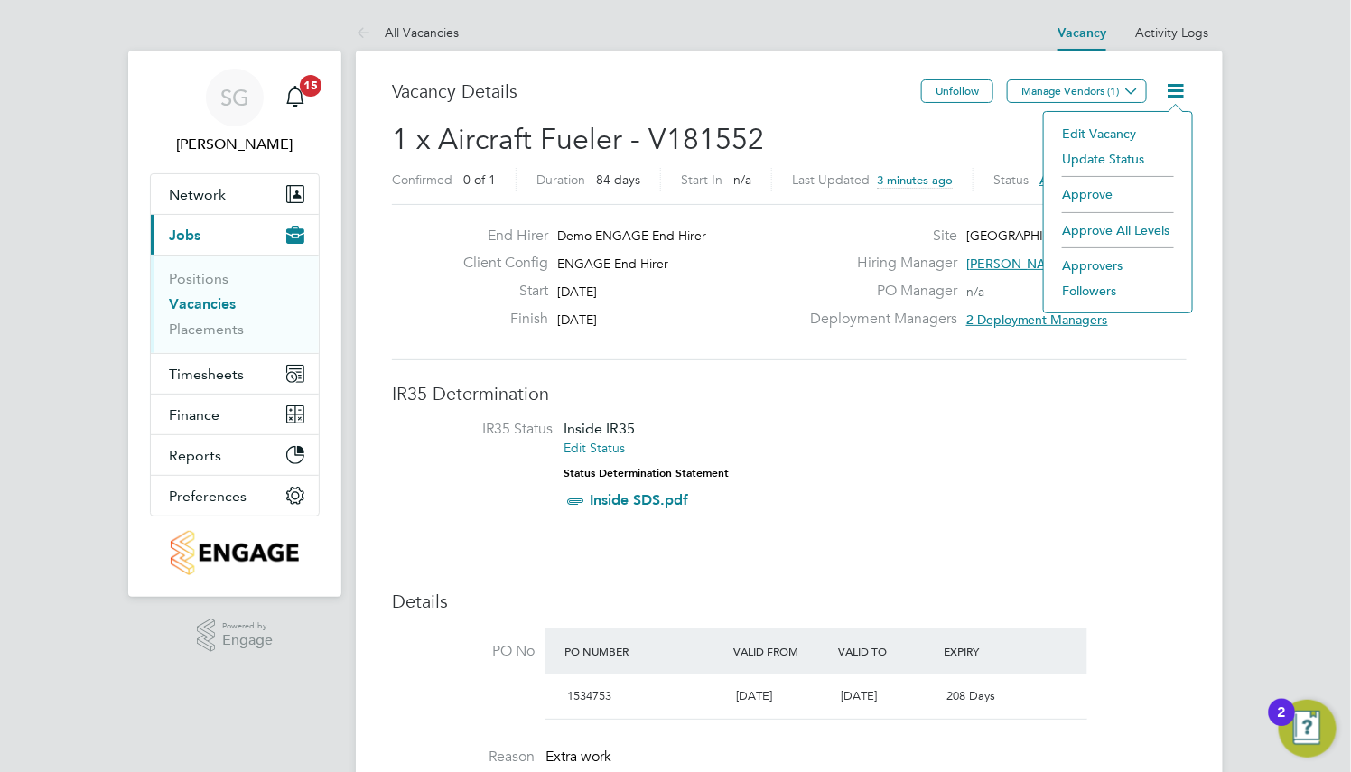
click at [1112, 158] on li "Update Status" at bounding box center [1118, 158] width 130 height 25
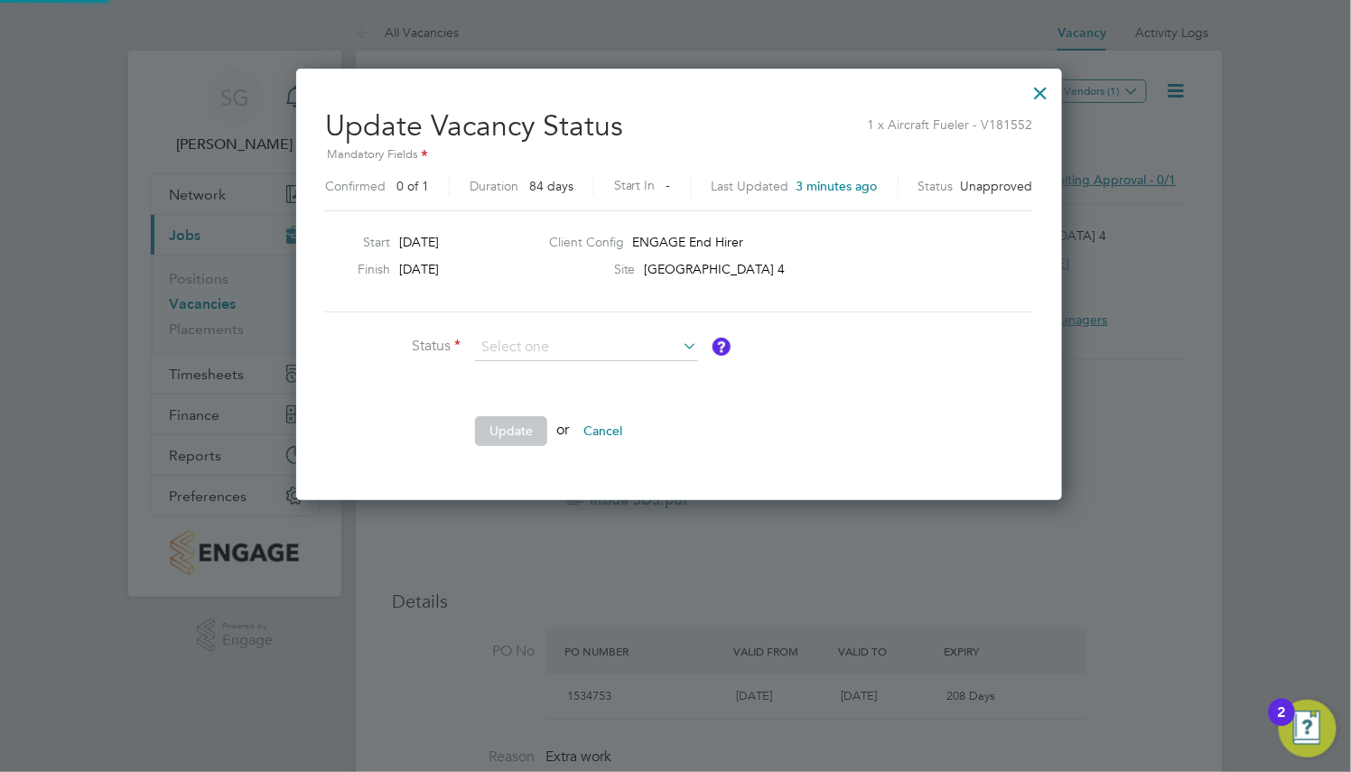
scroll to position [25, 486]
click at [637, 349] on input at bounding box center [586, 347] width 223 height 27
click at [635, 370] on li "Cancelled" at bounding box center [586, 371] width 225 height 23
type input "Cancelled"
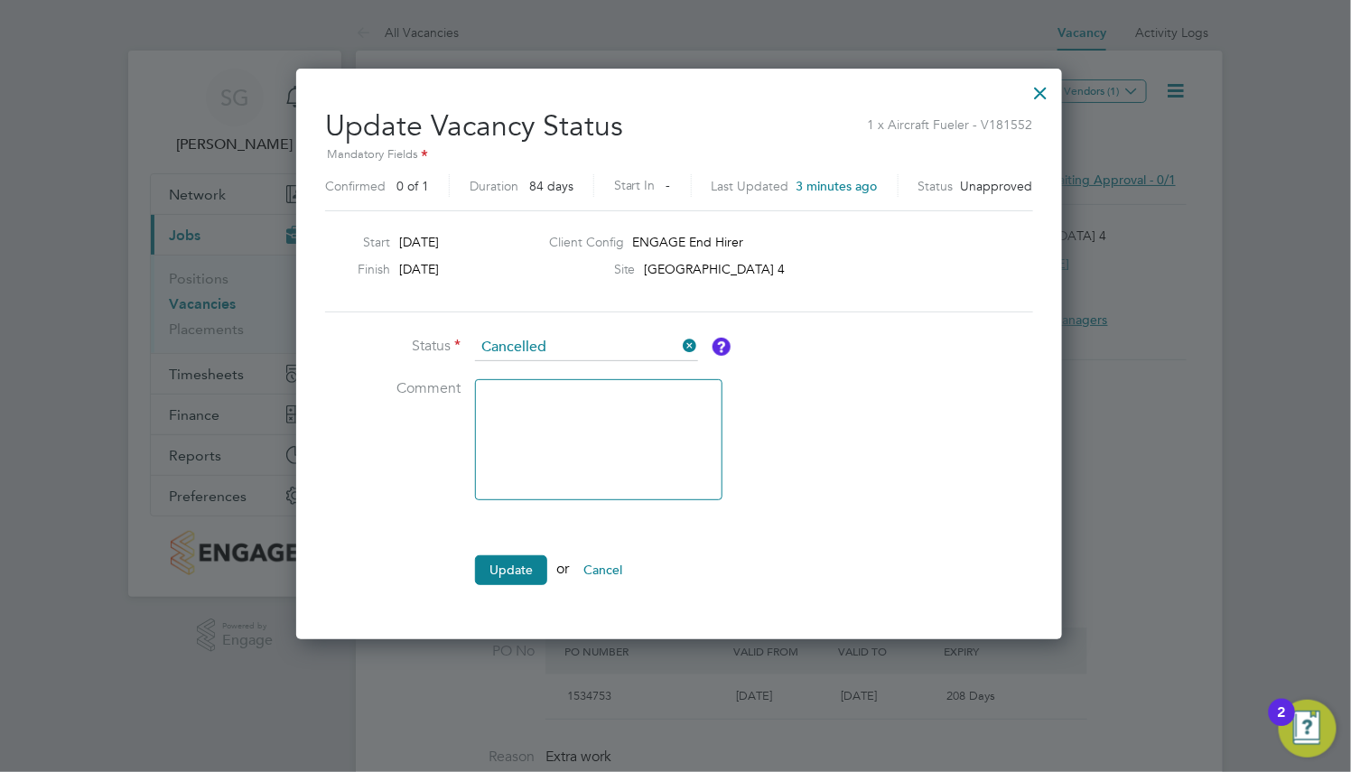
scroll to position [570, 758]
click at [628, 398] on textarea at bounding box center [598, 439] width 247 height 121
paste textarea "This was created by mistake."
type textarea "This was created by mistake."
click at [737, 415] on li "Comment This was created by mistake." at bounding box center [596, 448] width 542 height 139
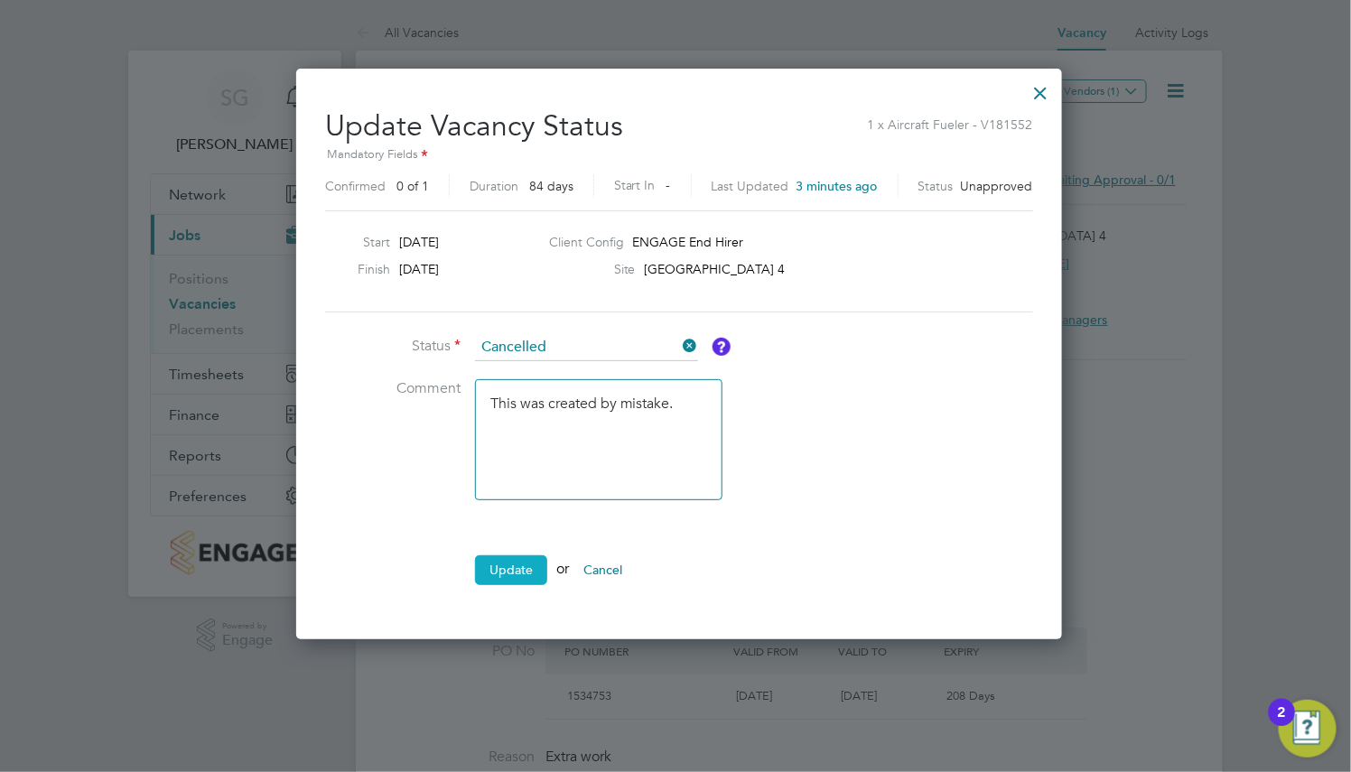
click at [524, 567] on button "Update" at bounding box center [511, 569] width 72 height 29
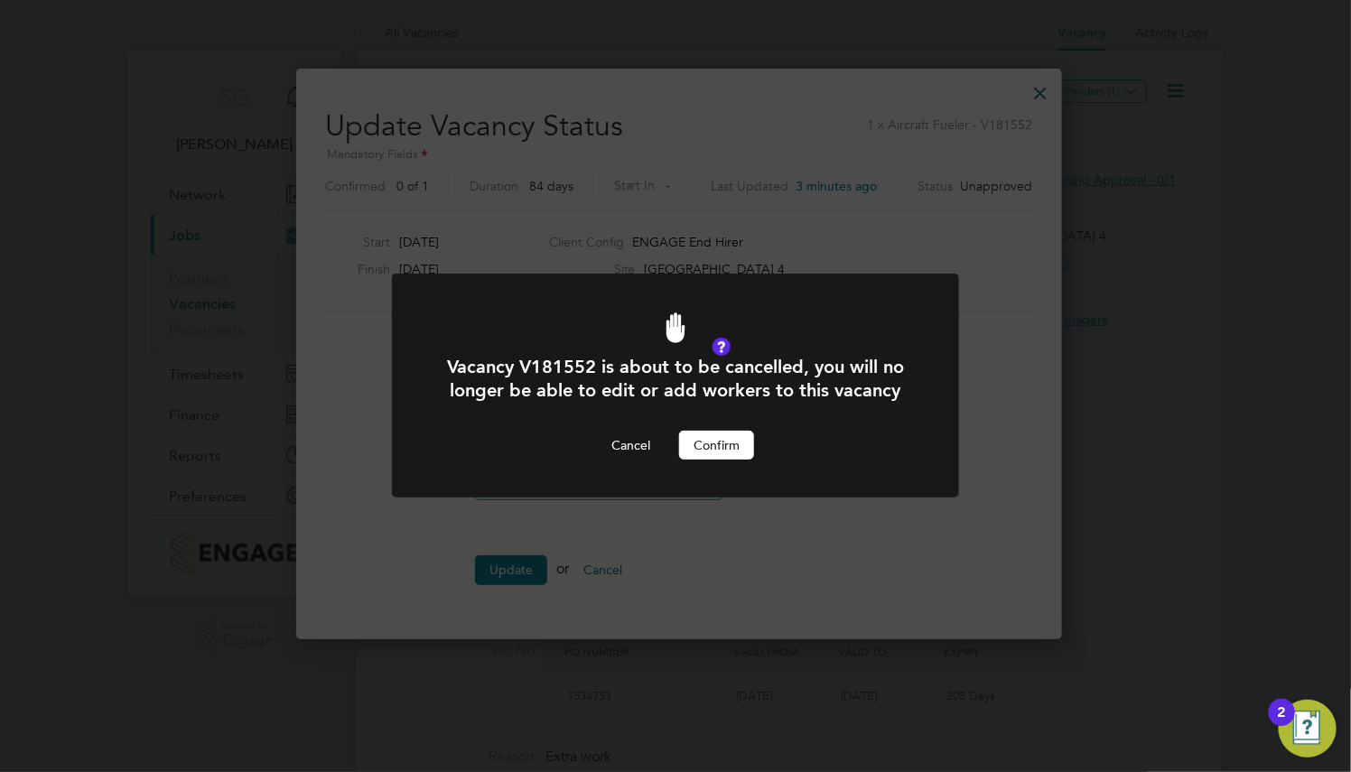
click at [708, 442] on button "Confirm" at bounding box center [716, 445] width 75 height 29
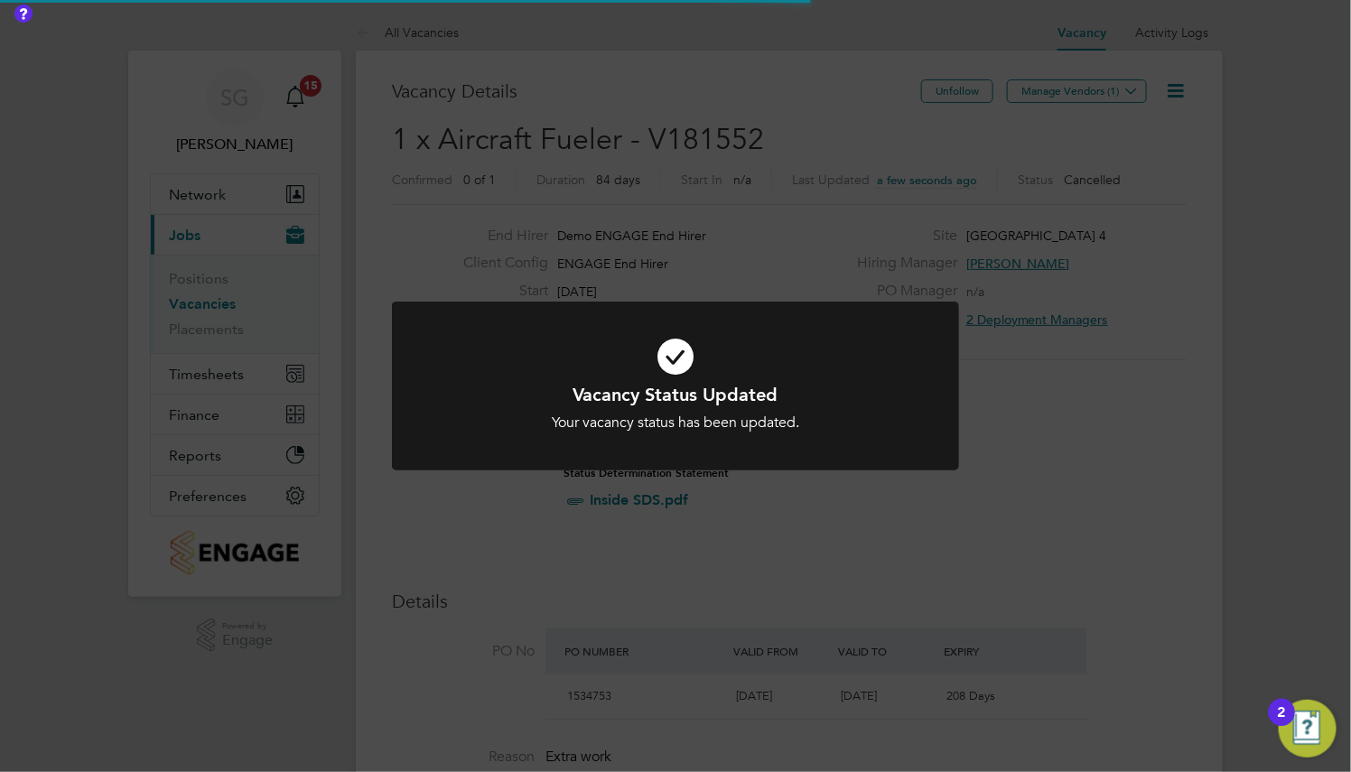
scroll to position [52, 126]
click at [708, 442] on div at bounding box center [675, 386] width 567 height 169
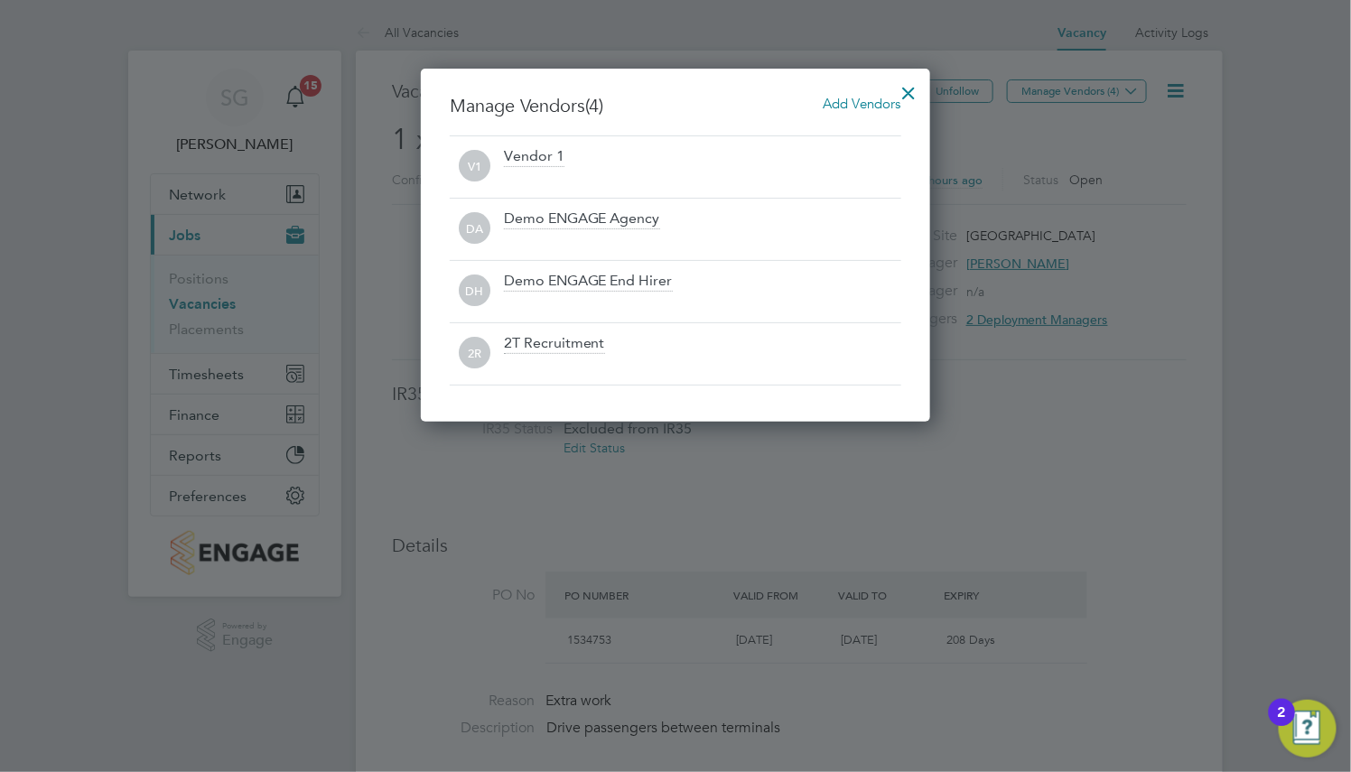
click at [899, 88] on div at bounding box center [909, 88] width 33 height 33
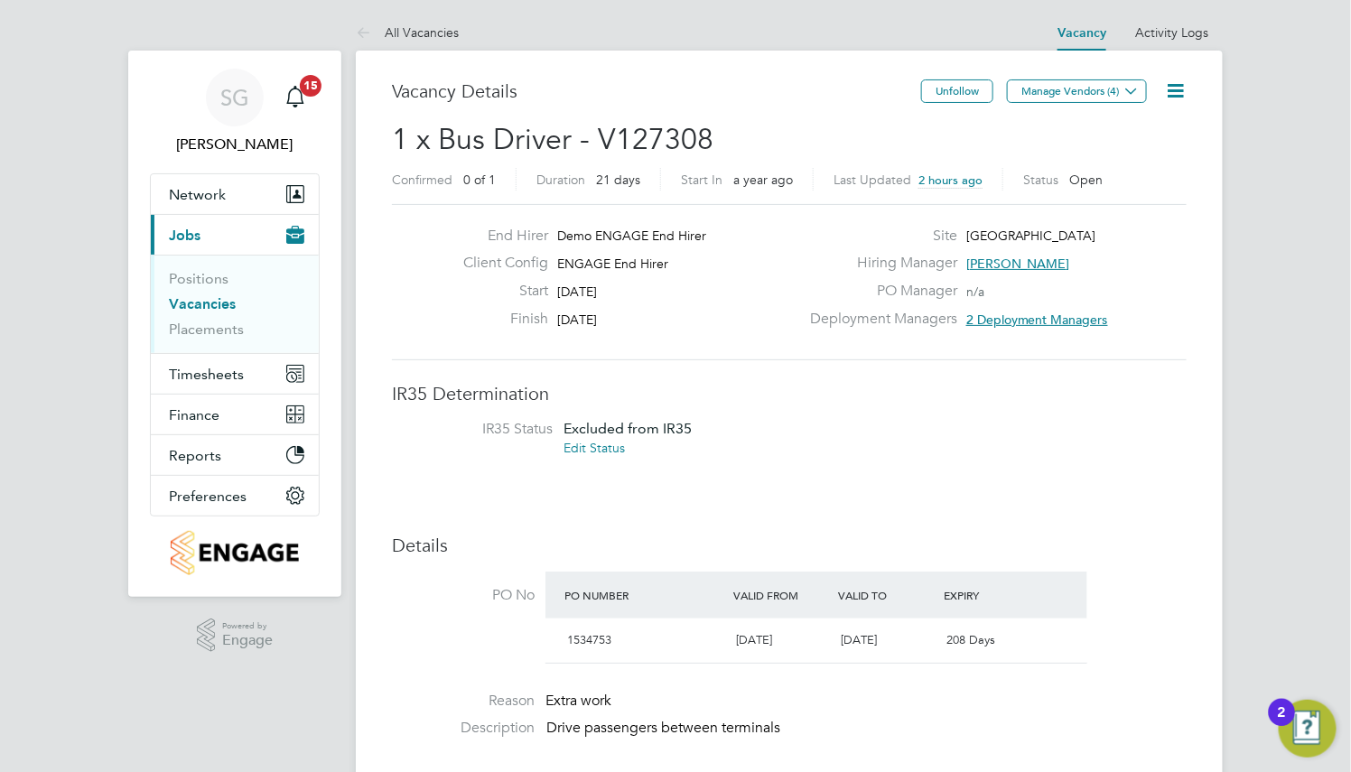
click at [191, 310] on link "Vacancies" at bounding box center [202, 303] width 67 height 17
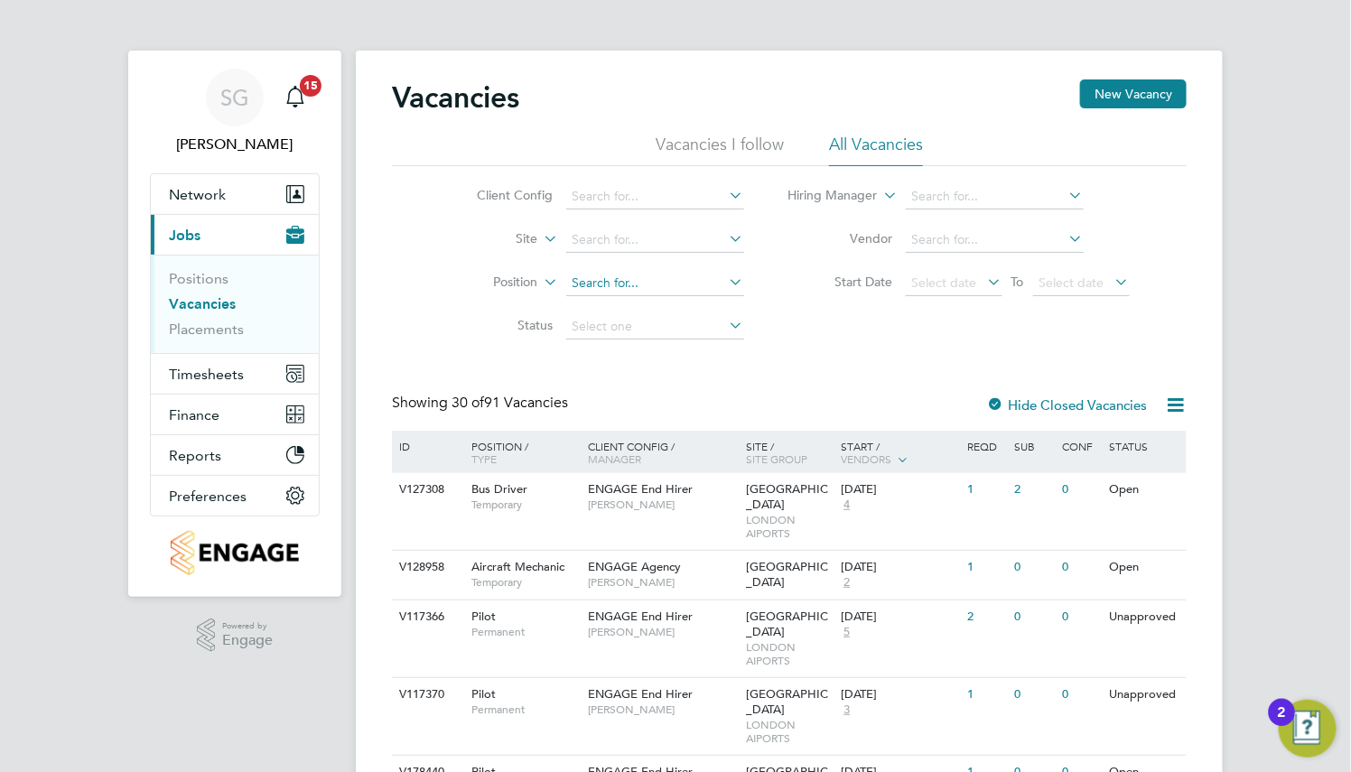
click at [635, 280] on input at bounding box center [655, 283] width 178 height 25
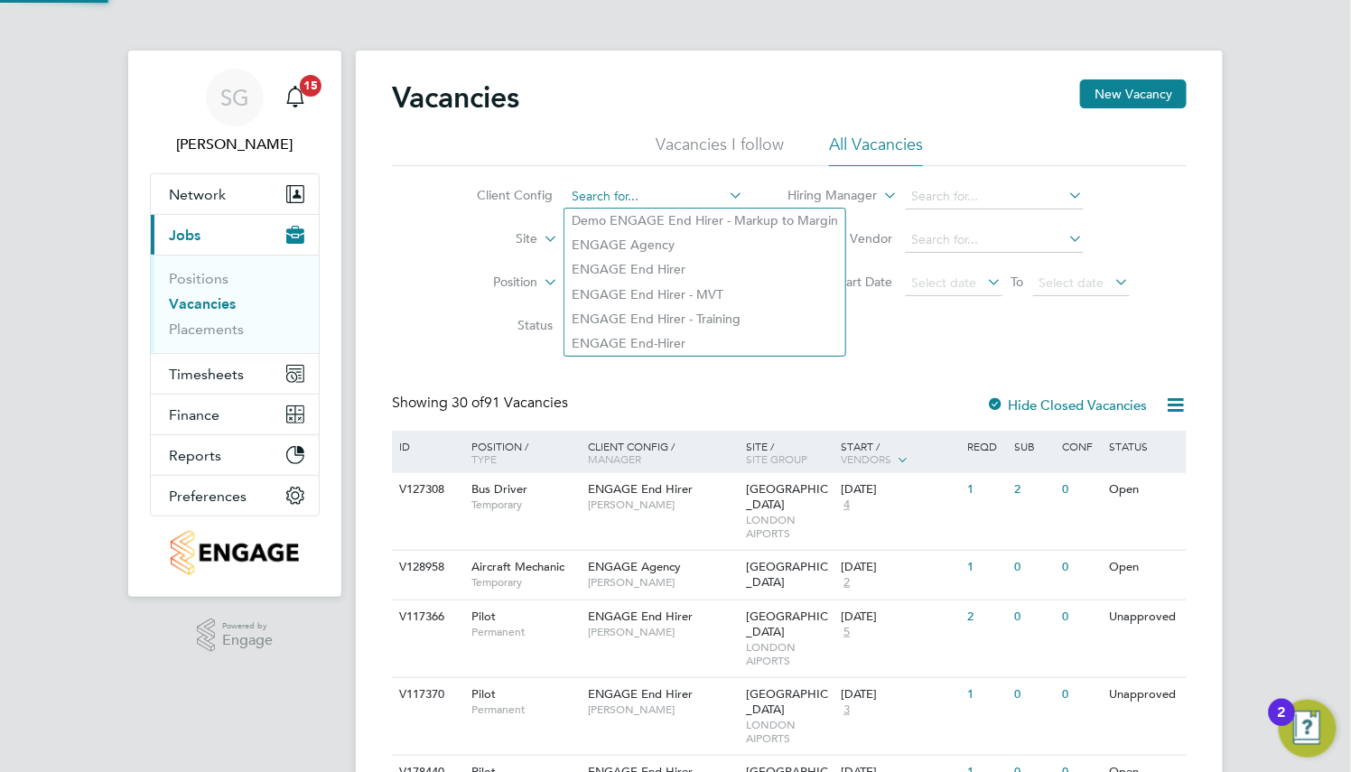
click at [657, 192] on input at bounding box center [655, 196] width 178 height 25
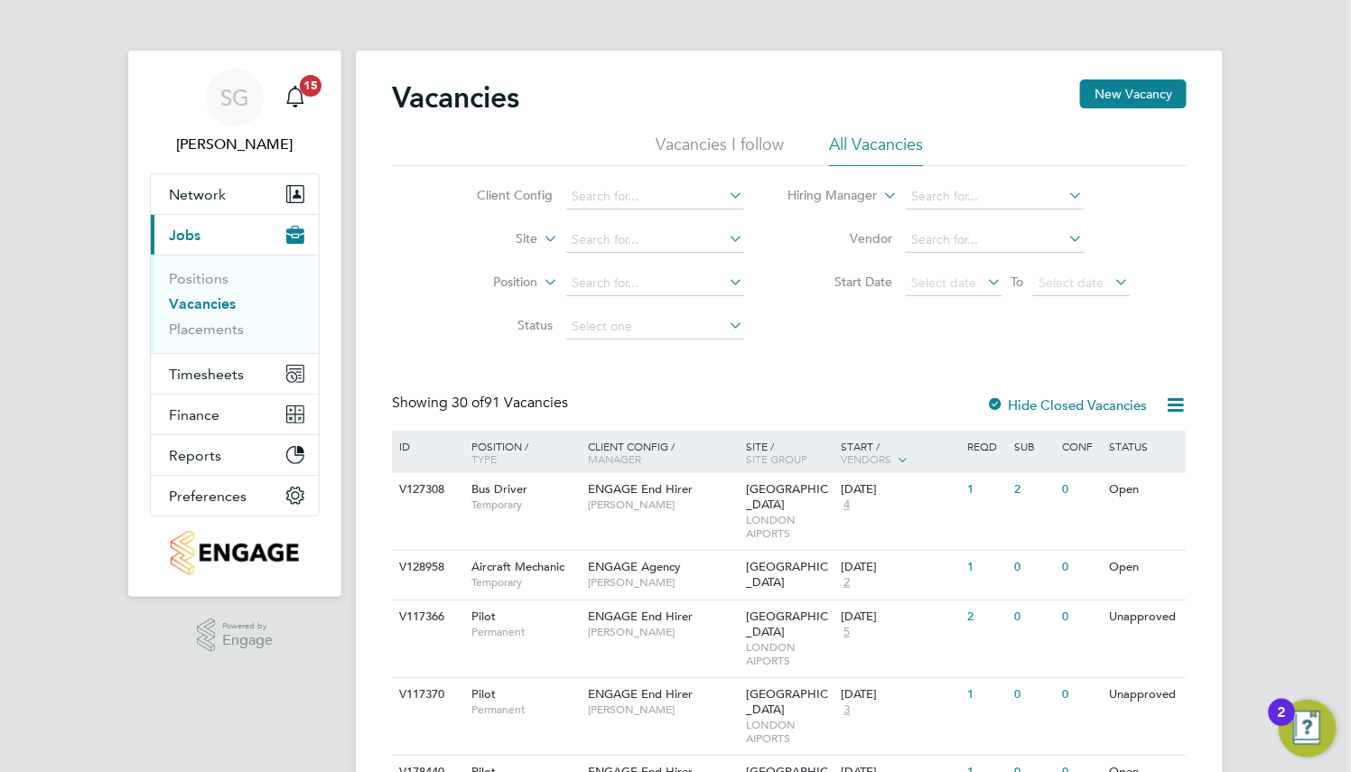
click at [646, 122] on div "Vacancies New Vacancy" at bounding box center [789, 106] width 795 height 54
click at [615, 236] on input at bounding box center [655, 240] width 178 height 25
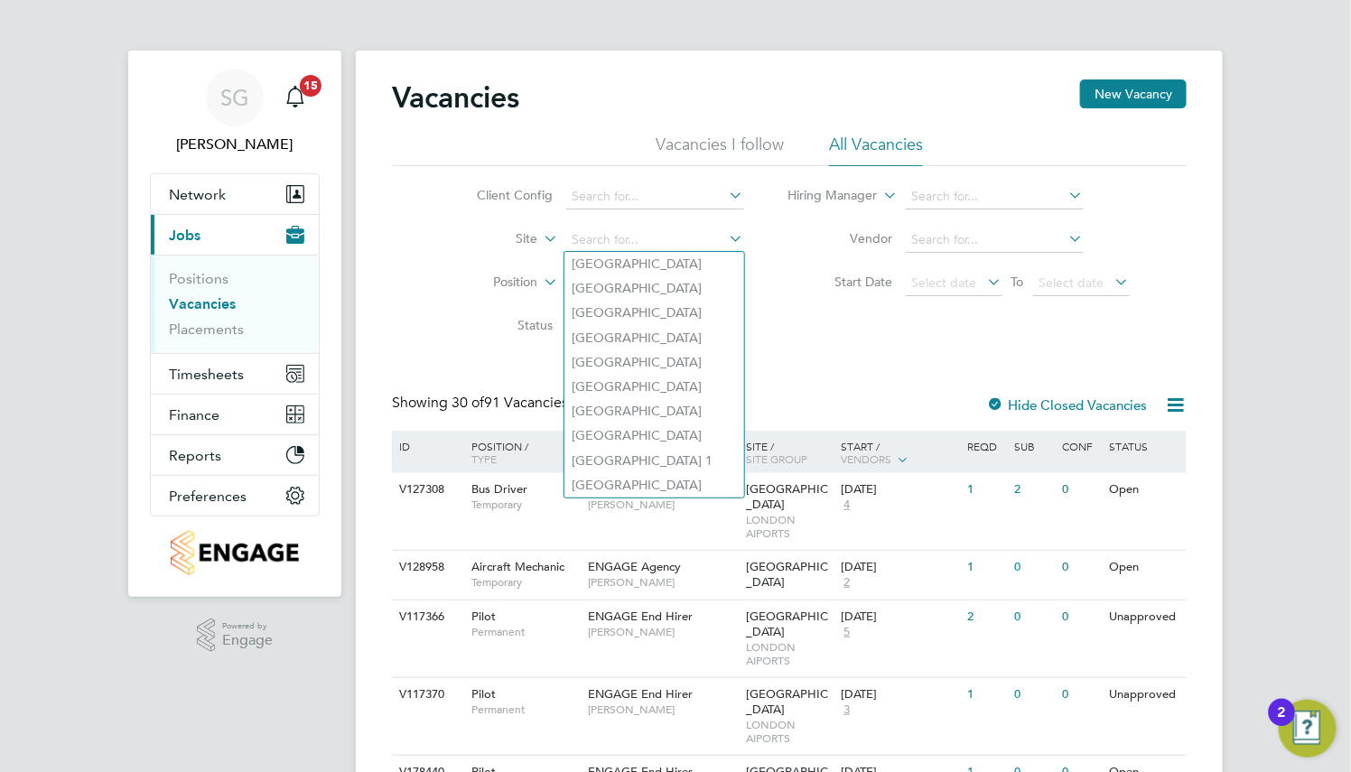
click at [601, 135] on ul "Vacancies I follow All Vacancies" at bounding box center [789, 150] width 795 height 33
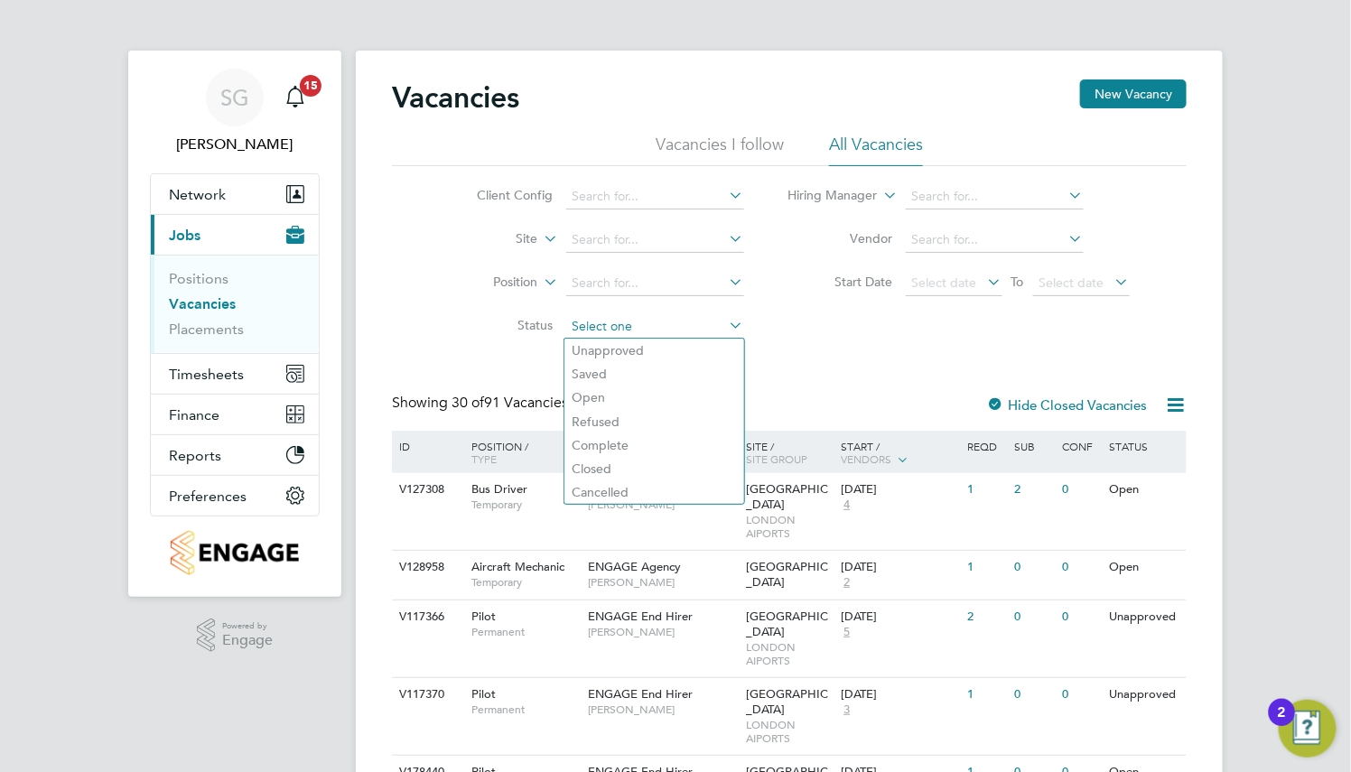
click at [630, 314] on input at bounding box center [655, 326] width 178 height 25
click at [646, 345] on li "Unapproved" at bounding box center [654, 350] width 180 height 23
type input "Unapproved"
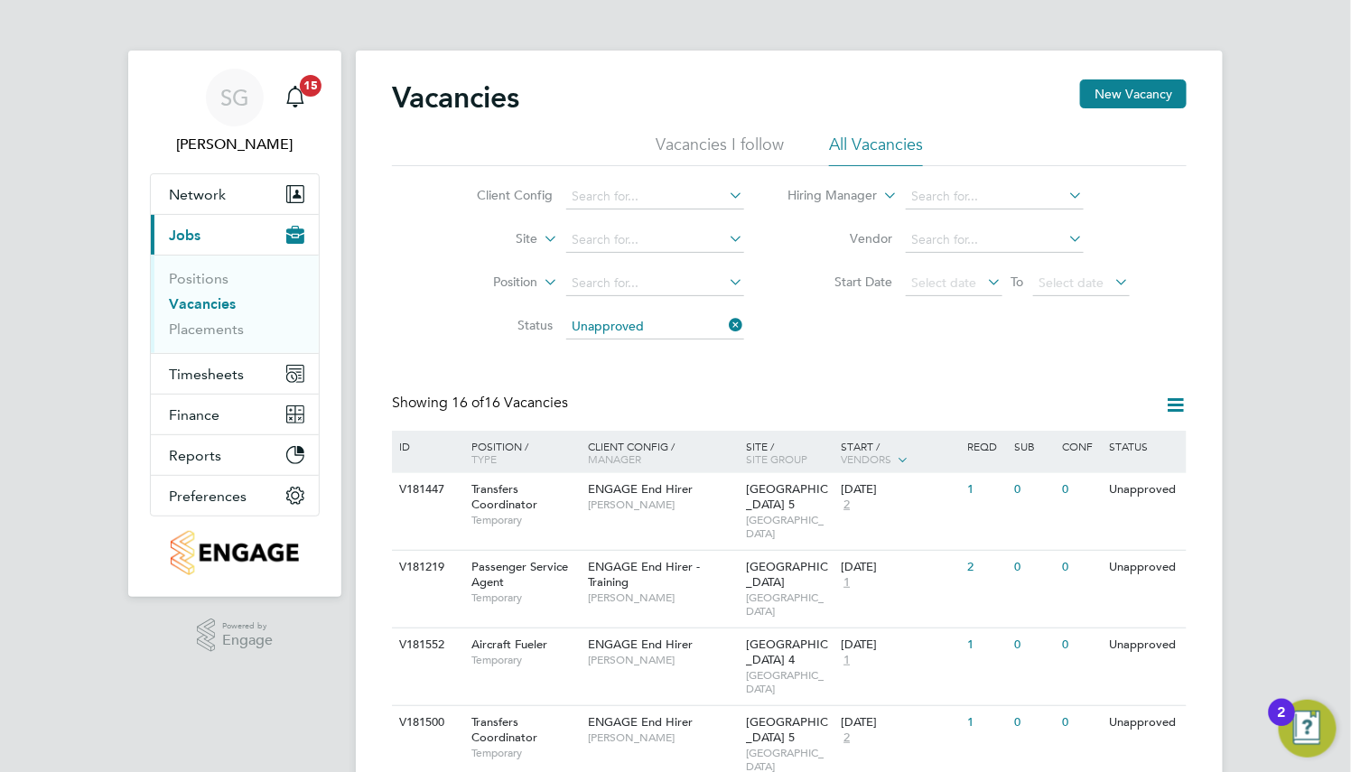
click at [726, 321] on icon at bounding box center [726, 324] width 0 height 25
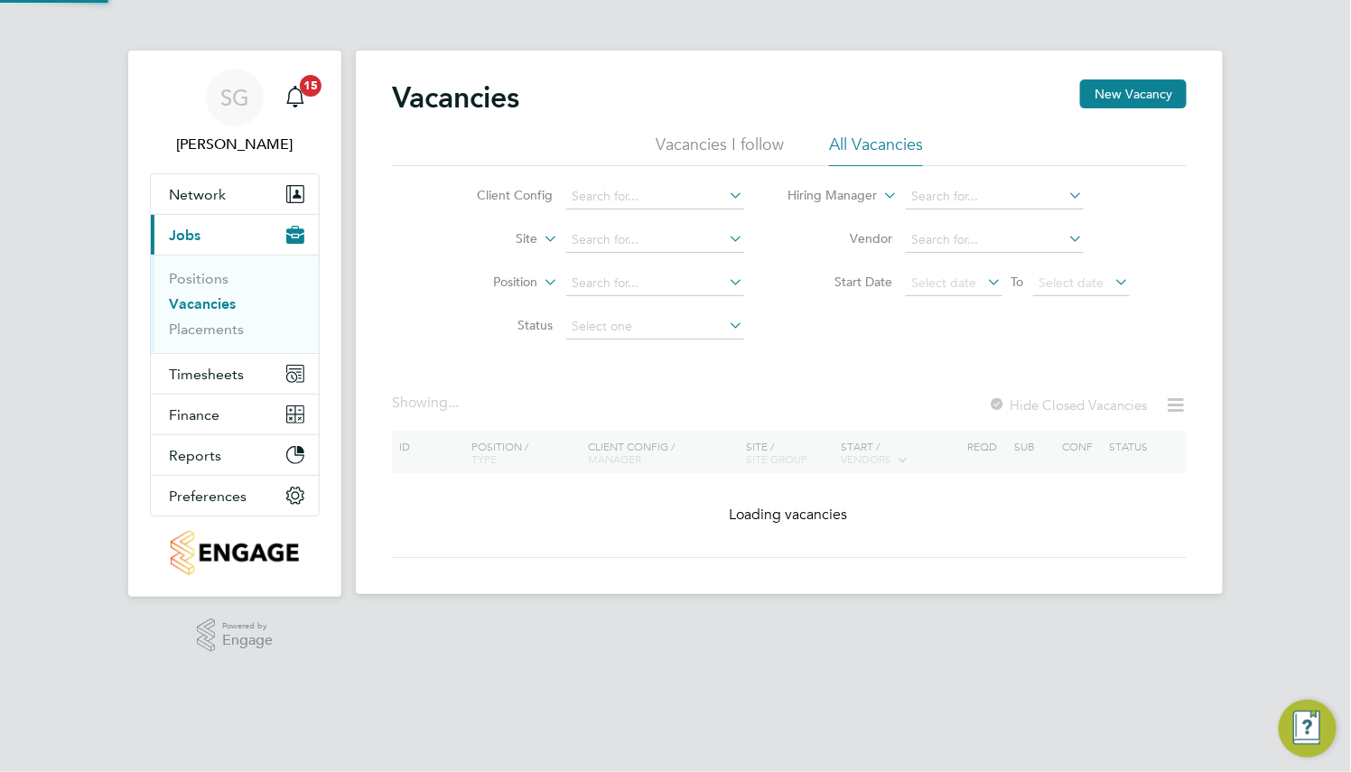
click at [639, 181] on li "Client Config" at bounding box center [596, 196] width 339 height 43
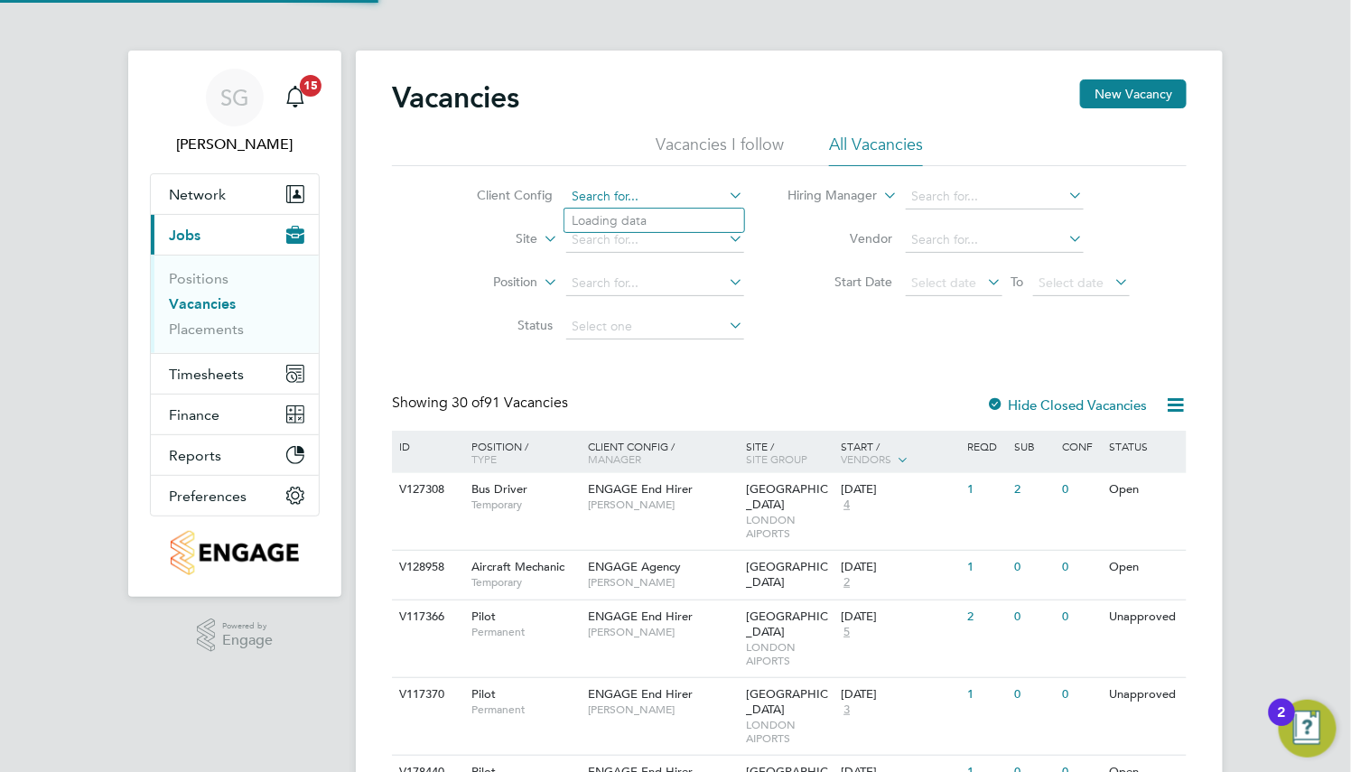
click at [639, 187] on input at bounding box center [655, 196] width 178 height 25
click at [667, 266] on li "ENGAGE End Hirer" at bounding box center [704, 270] width 281 height 24
type input "ENGAGE End Hirer"
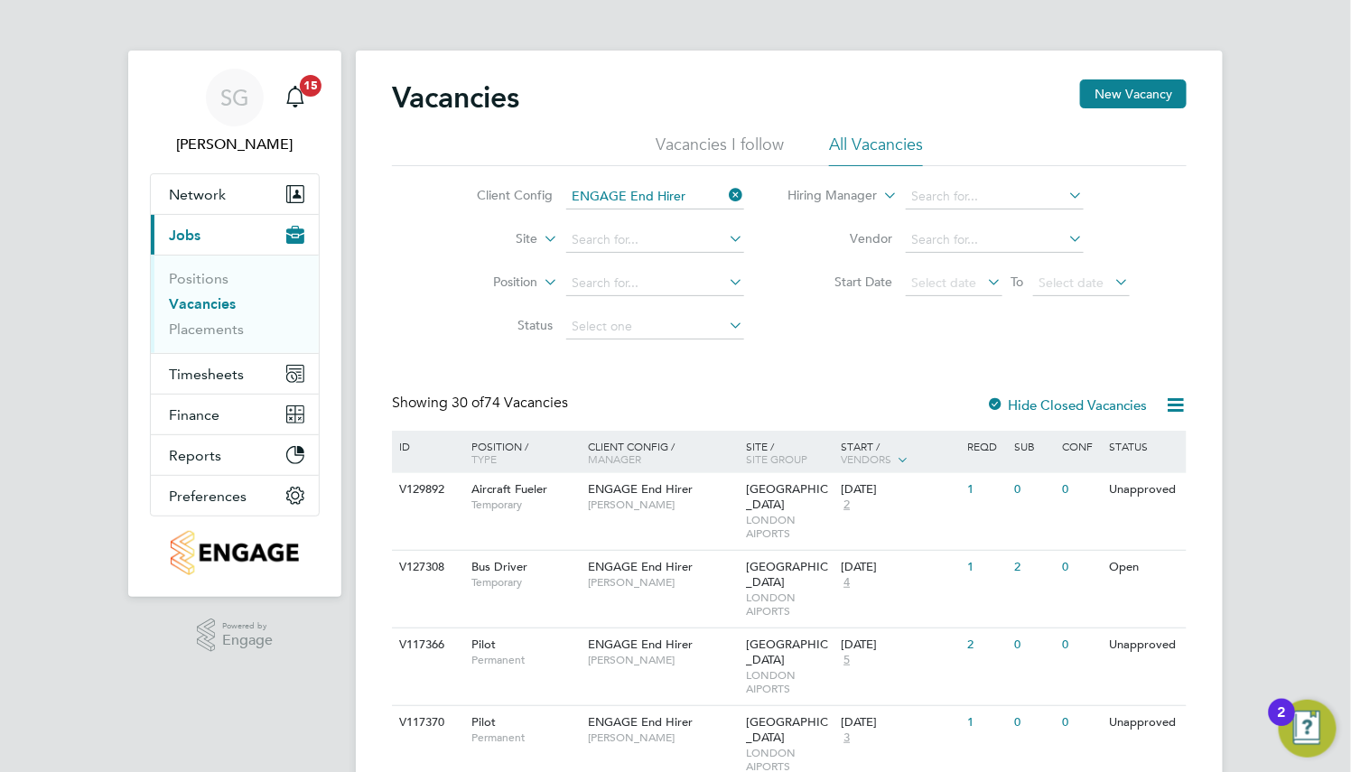
click at [726, 195] on icon at bounding box center [726, 194] width 0 height 25
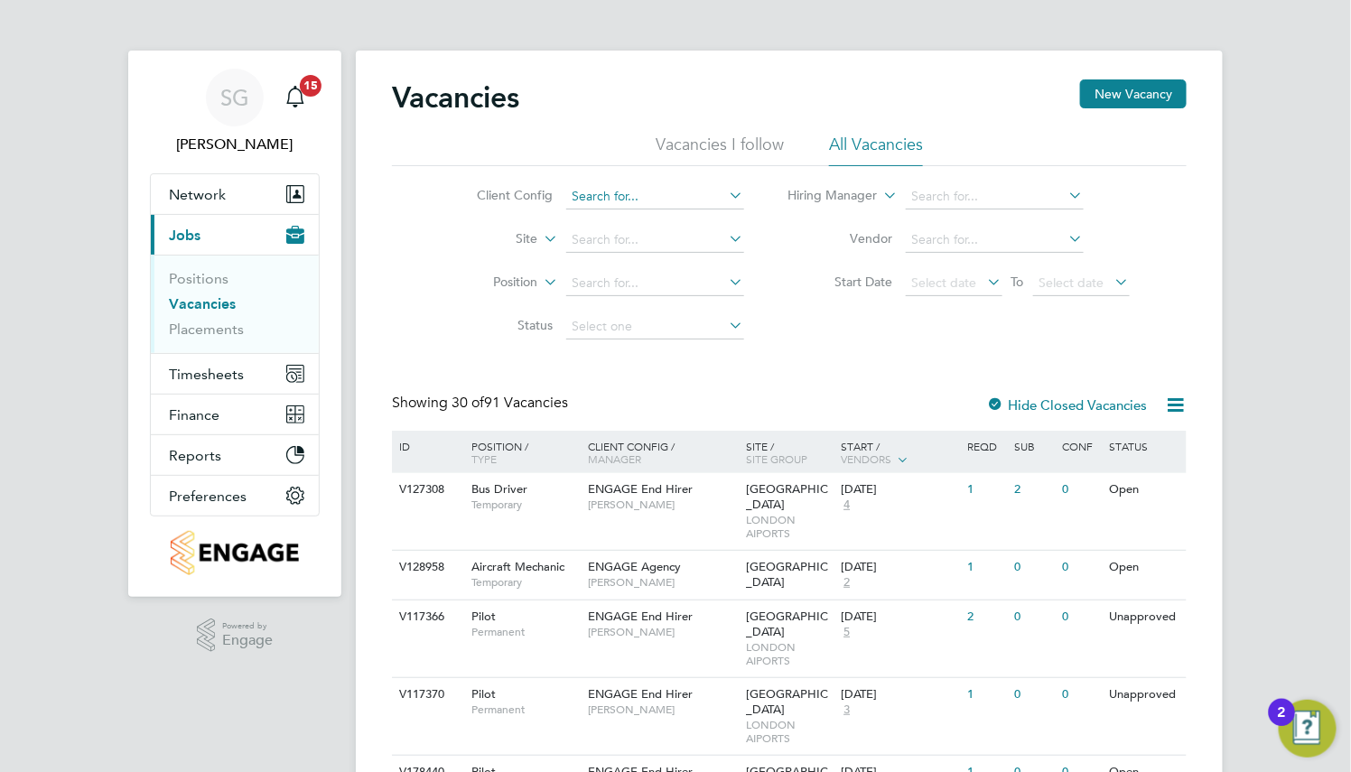
click at [625, 190] on input at bounding box center [655, 196] width 178 height 25
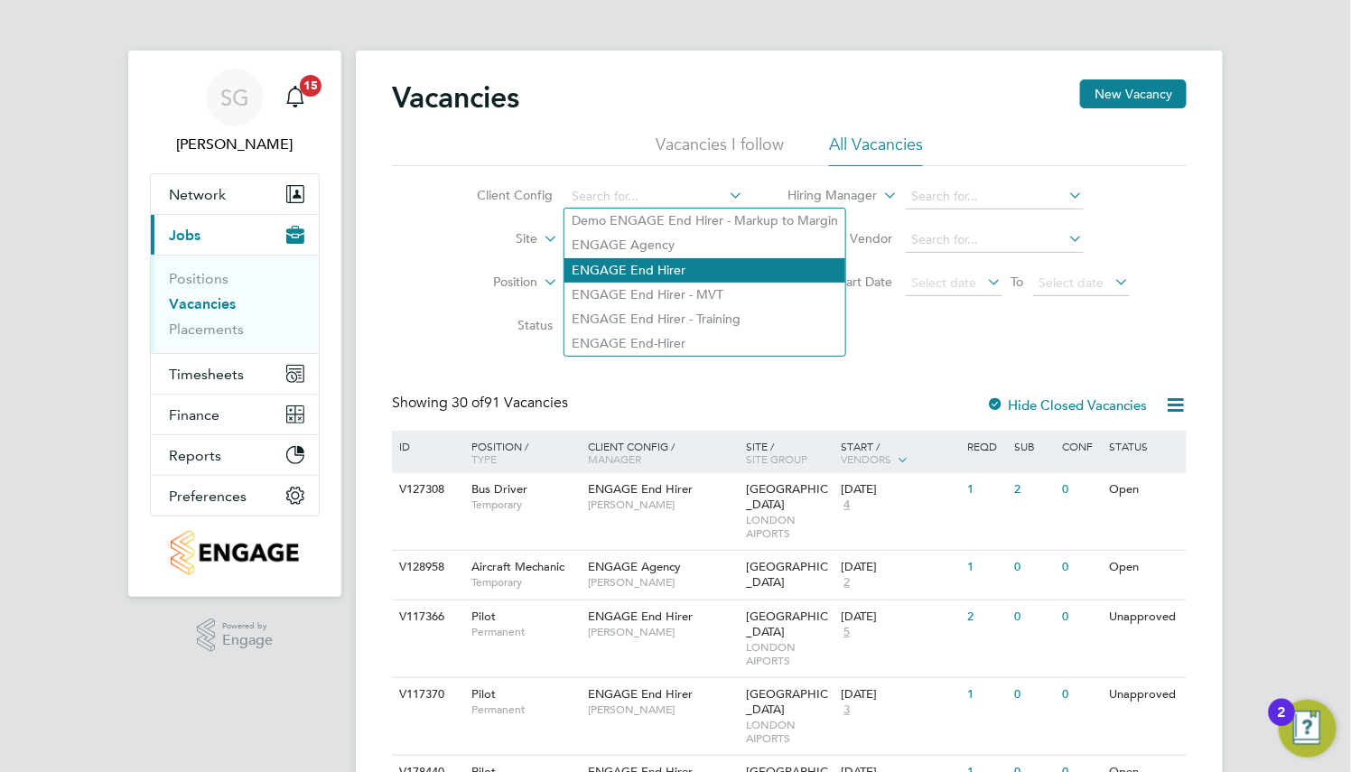
click at [653, 260] on li "ENGAGE End Hirer" at bounding box center [704, 270] width 281 height 24
type input "ENGAGE End Hirer"
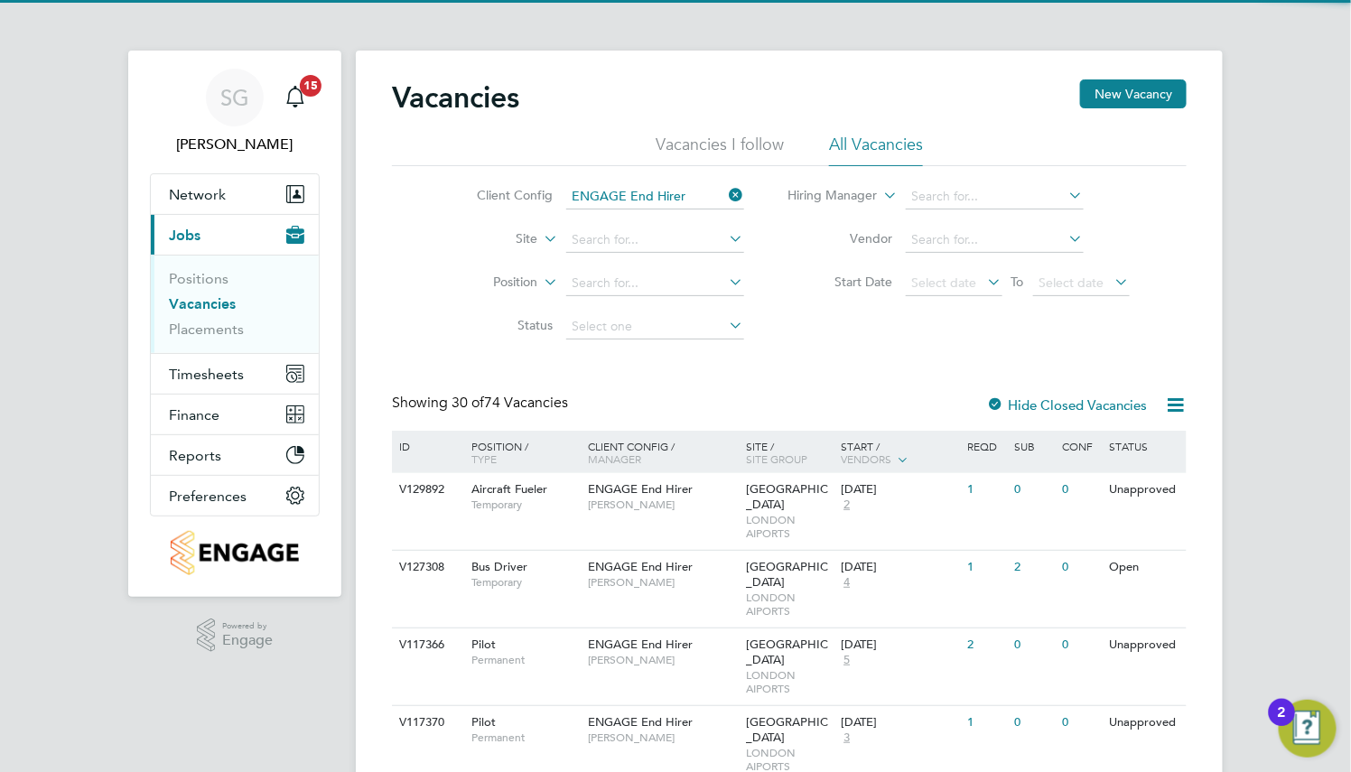
drag, startPoint x: 444, startPoint y: 263, endPoint x: 561, endPoint y: 234, distance: 120.0
click at [513, 247] on ul "Client Config ENGAGE End Hirer Site Position Status" at bounding box center [596, 261] width 339 height 173
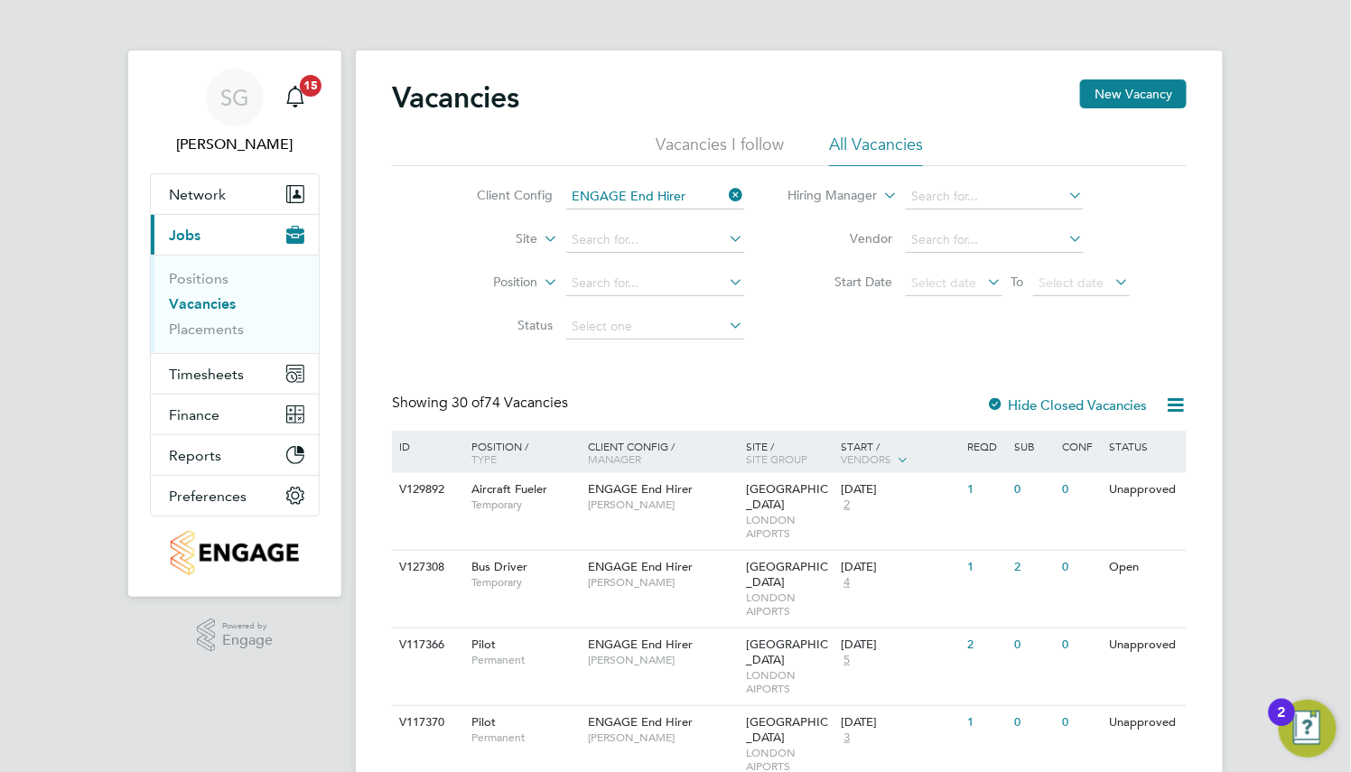
drag, startPoint x: 779, startPoint y: 215, endPoint x: 742, endPoint y: 202, distance: 39.1
click at [779, 216] on li "Hiring Manager" at bounding box center [960, 196] width 386 height 43
click at [726, 196] on icon at bounding box center [726, 194] width 0 height 25
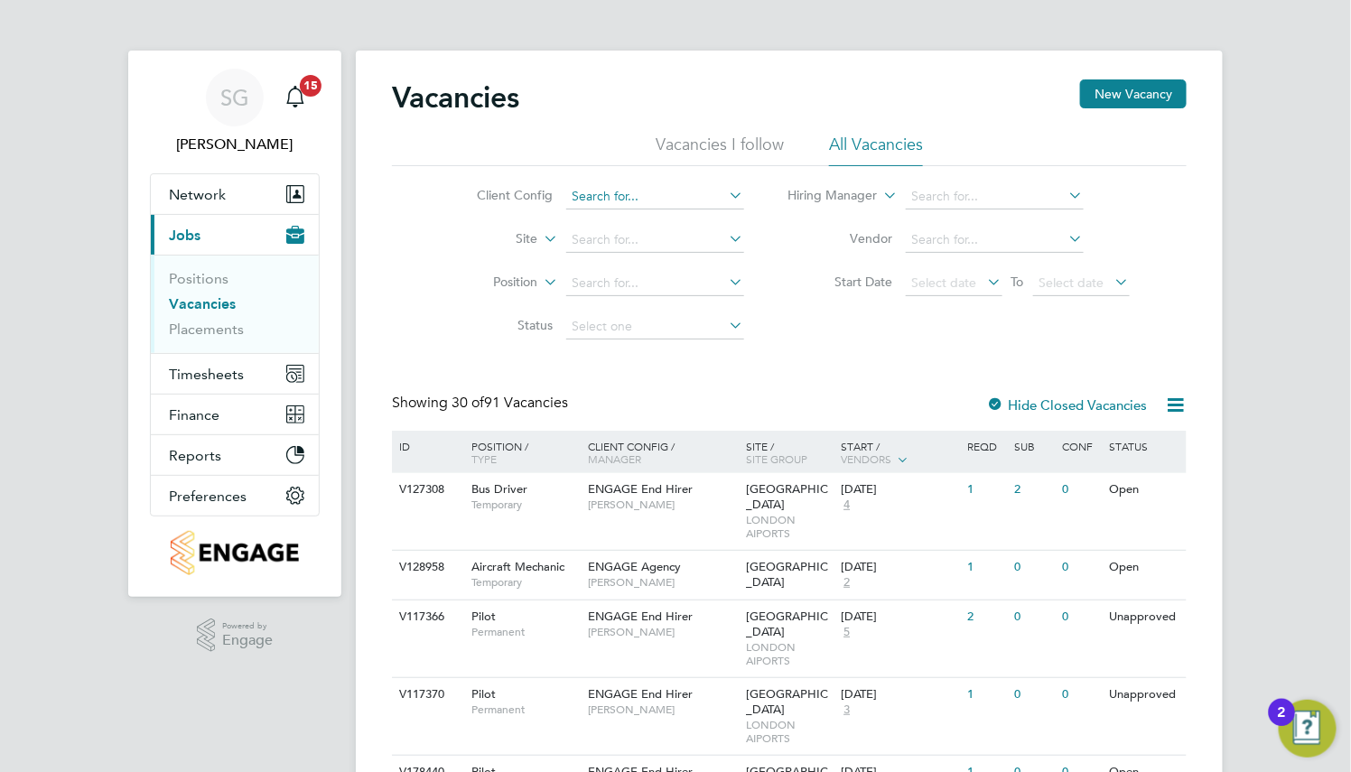
click at [647, 191] on input at bounding box center [655, 196] width 178 height 25
click at [665, 265] on li "ENGAGE End Hirer" at bounding box center [704, 269] width 281 height 24
type input "ENGAGE End Hirer"
